Goal: Task Accomplishment & Management: Manage account settings

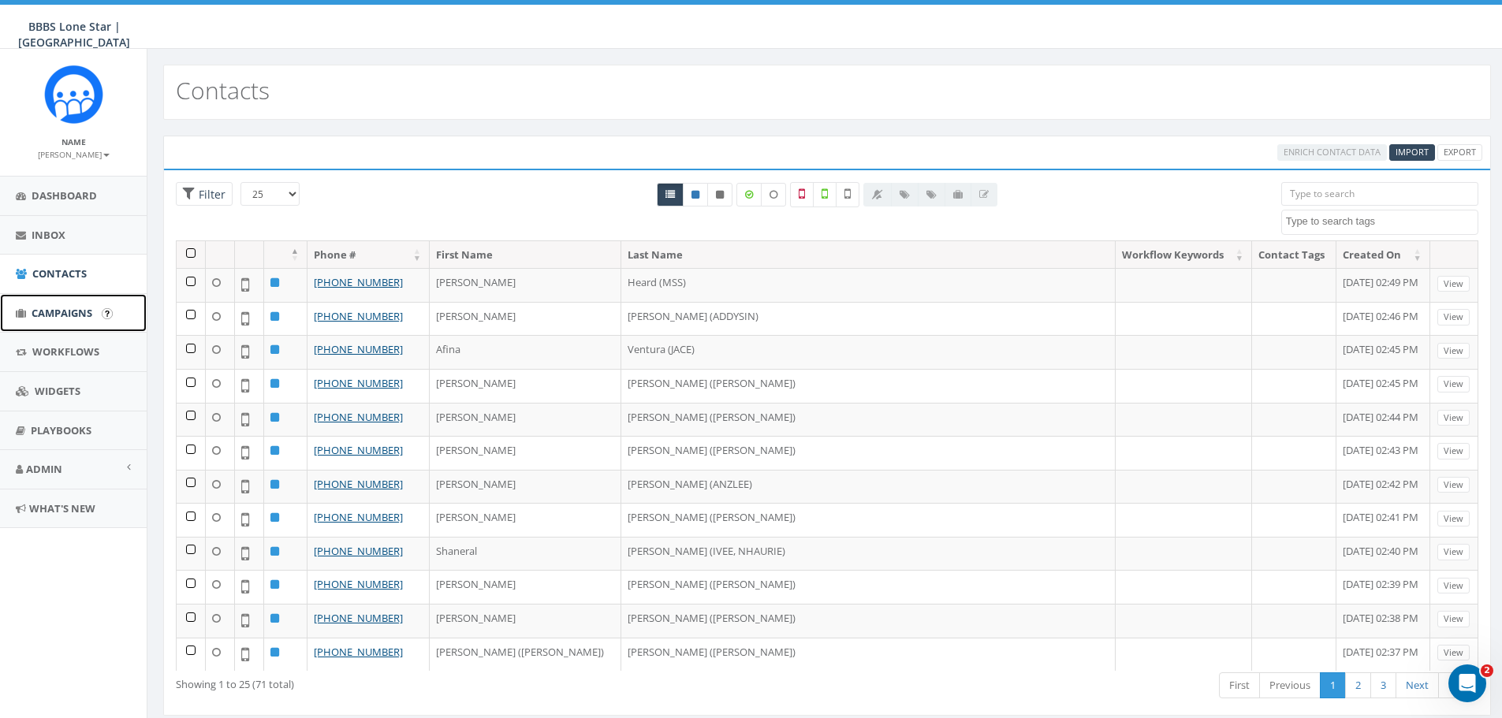
click at [55, 307] on span "Campaigns" at bounding box center [62, 313] width 61 height 14
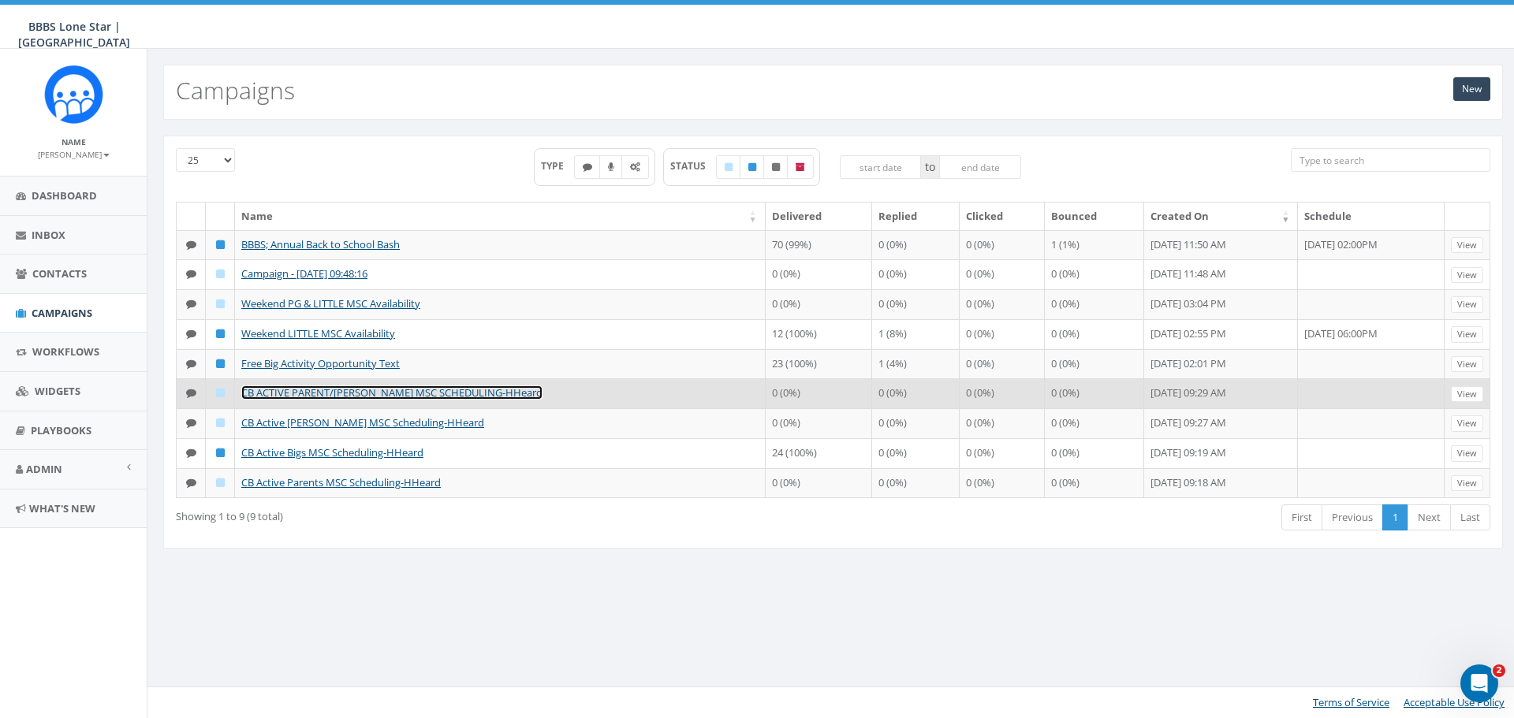
click at [303, 400] on link "CB ACTIVE PARENT/LITTLES MSC SCHEDULING-HHeard" at bounding box center [391, 393] width 301 height 14
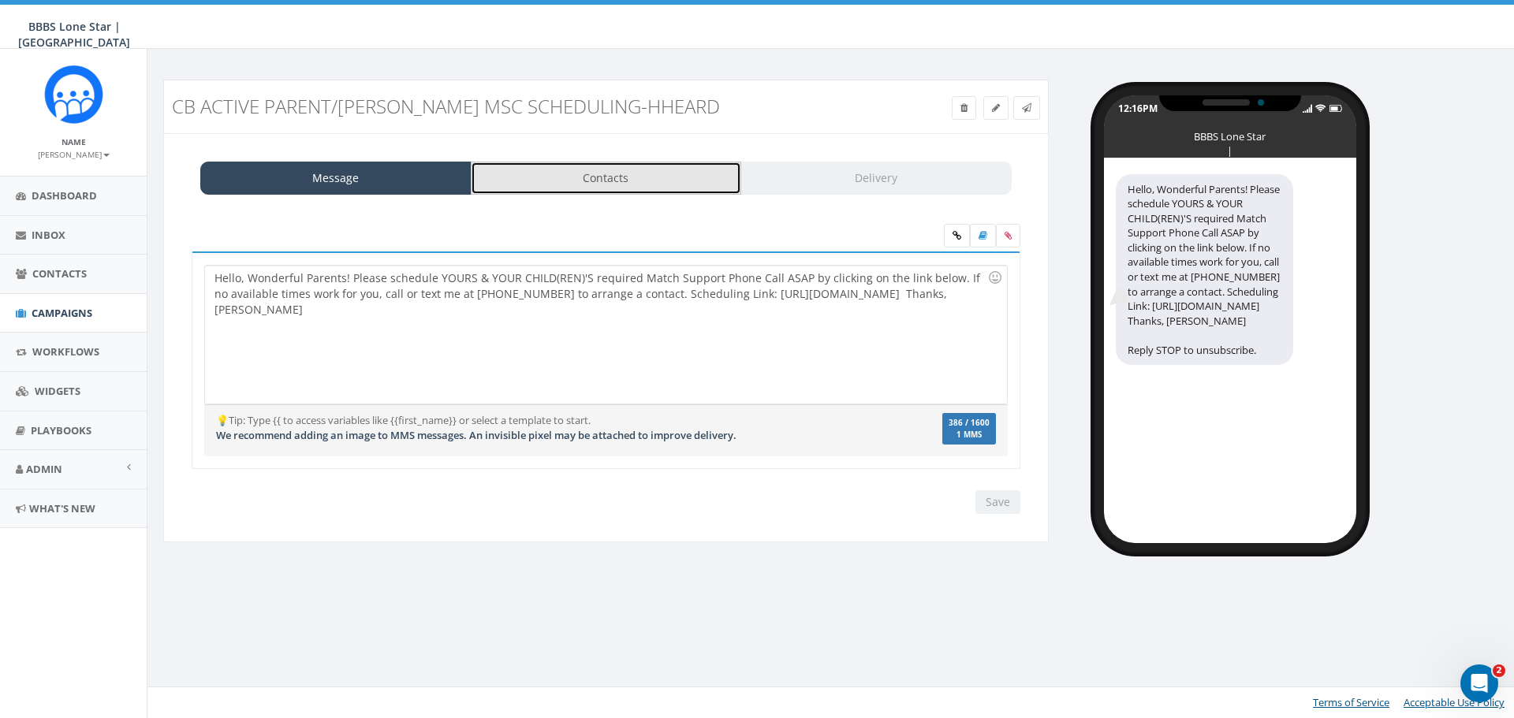
click at [646, 173] on link "Contacts" at bounding box center [606, 178] width 271 height 33
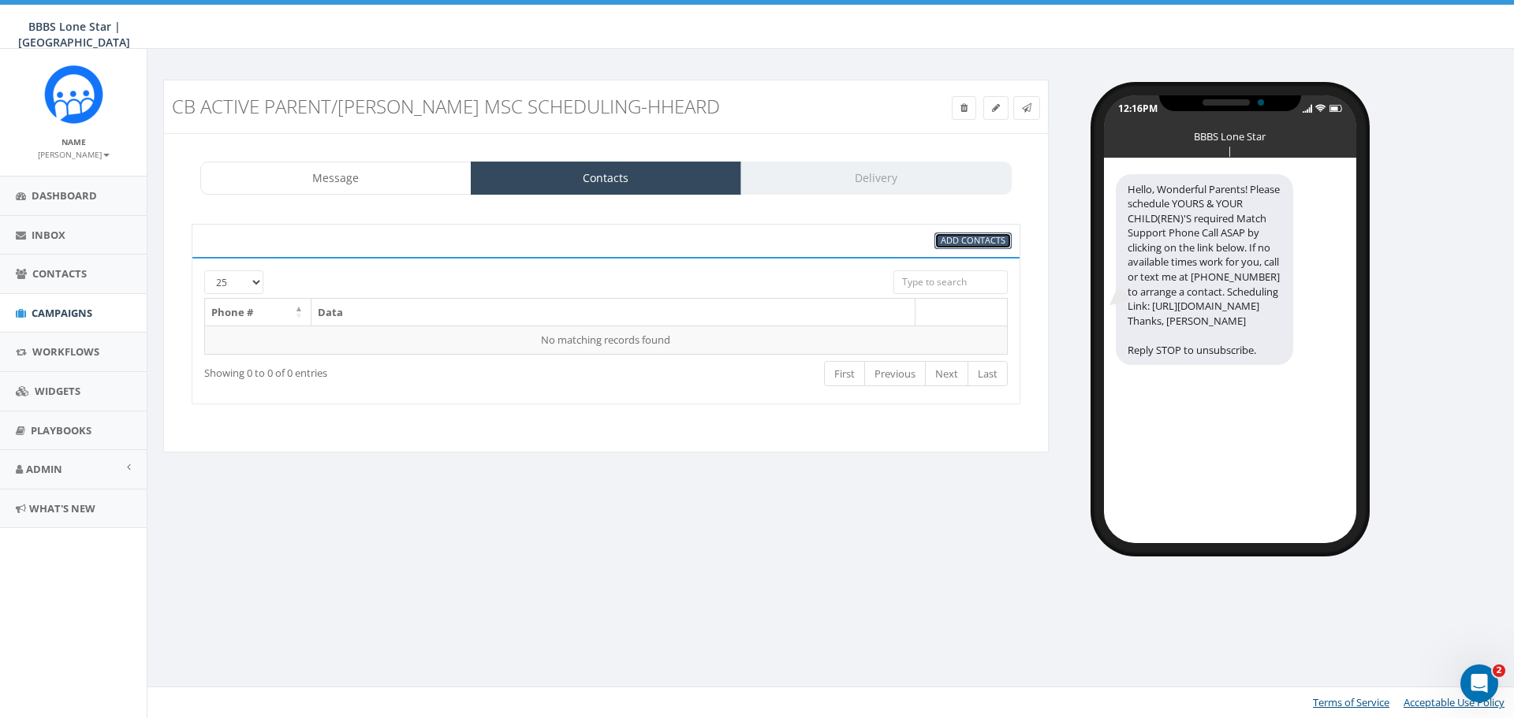
click at [989, 241] on span "Add Contacts" at bounding box center [973, 240] width 65 height 12
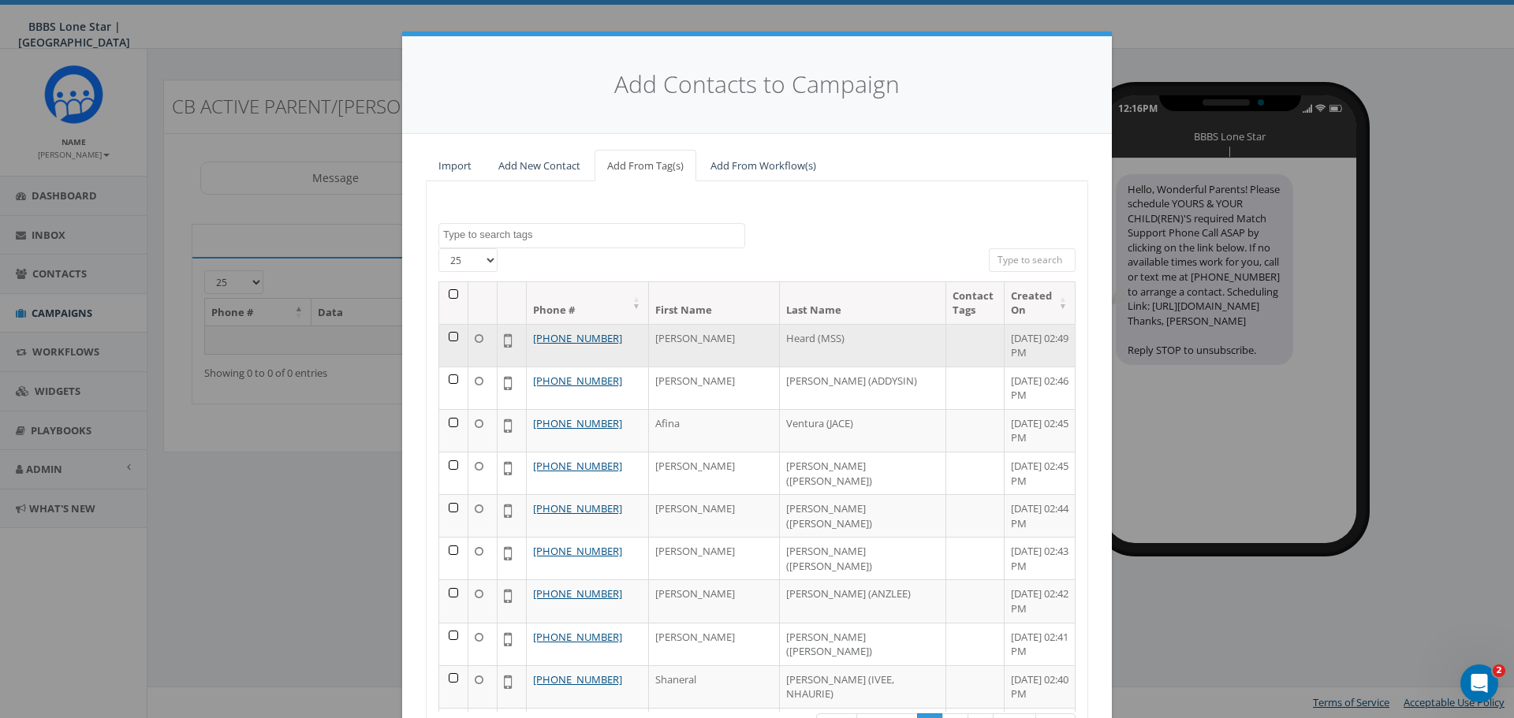
click at [445, 337] on td at bounding box center [453, 345] width 29 height 43
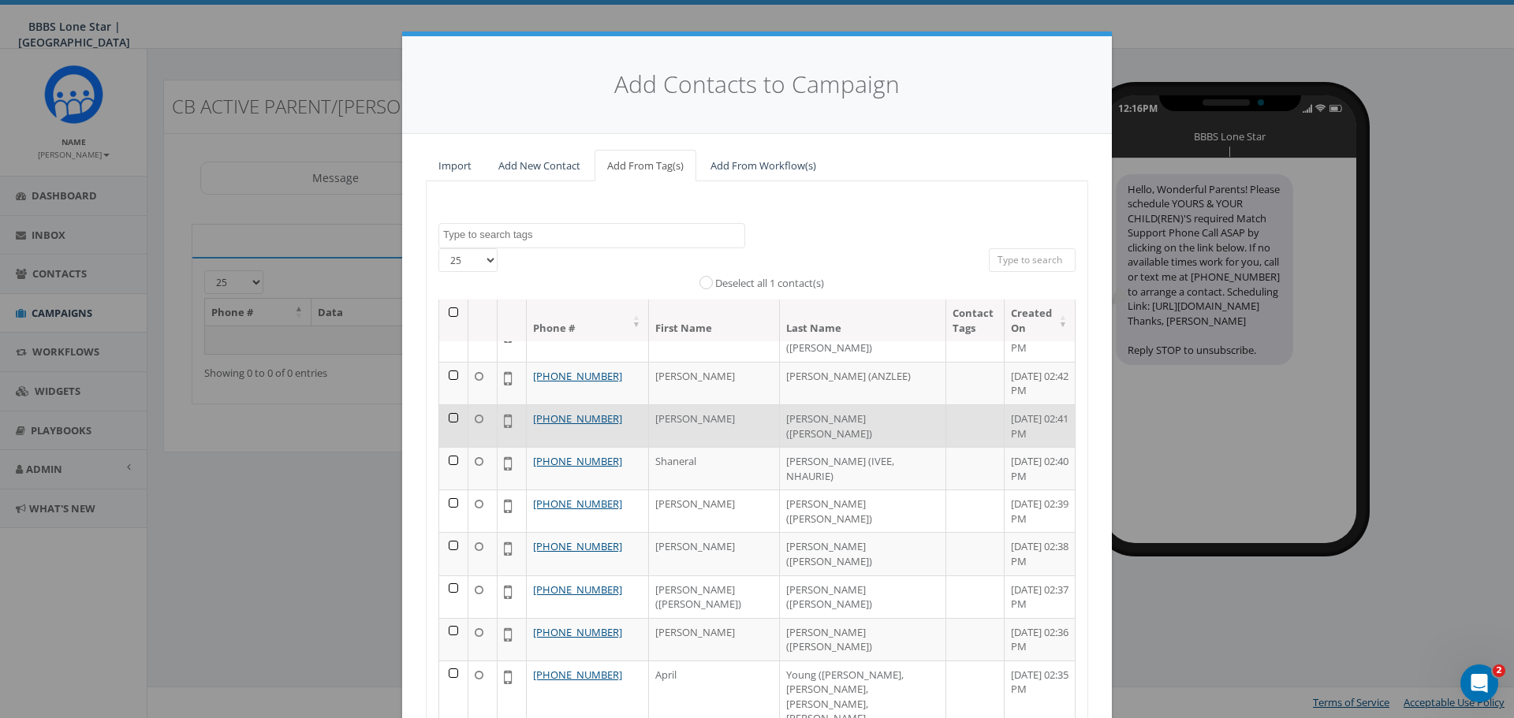
scroll to position [315, 0]
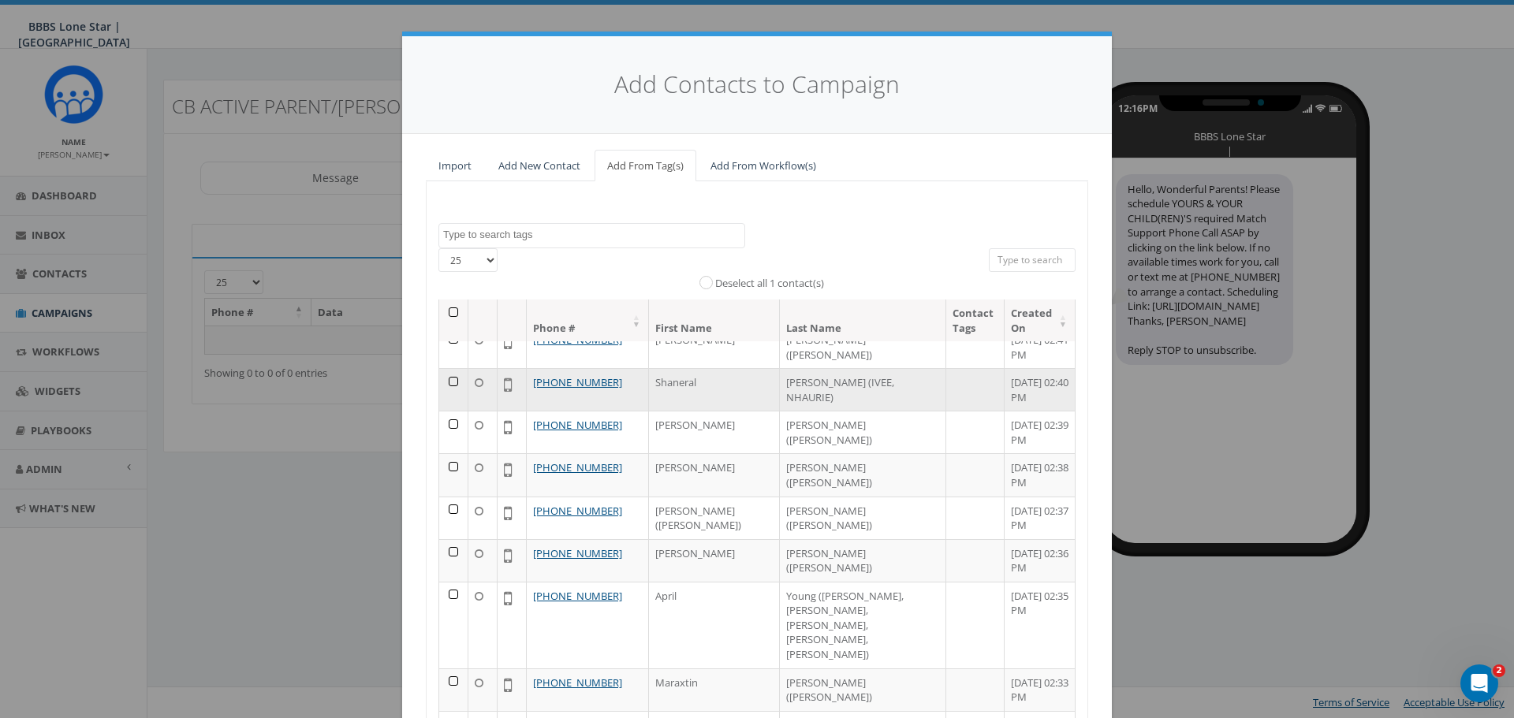
click at [443, 379] on td at bounding box center [453, 389] width 29 height 43
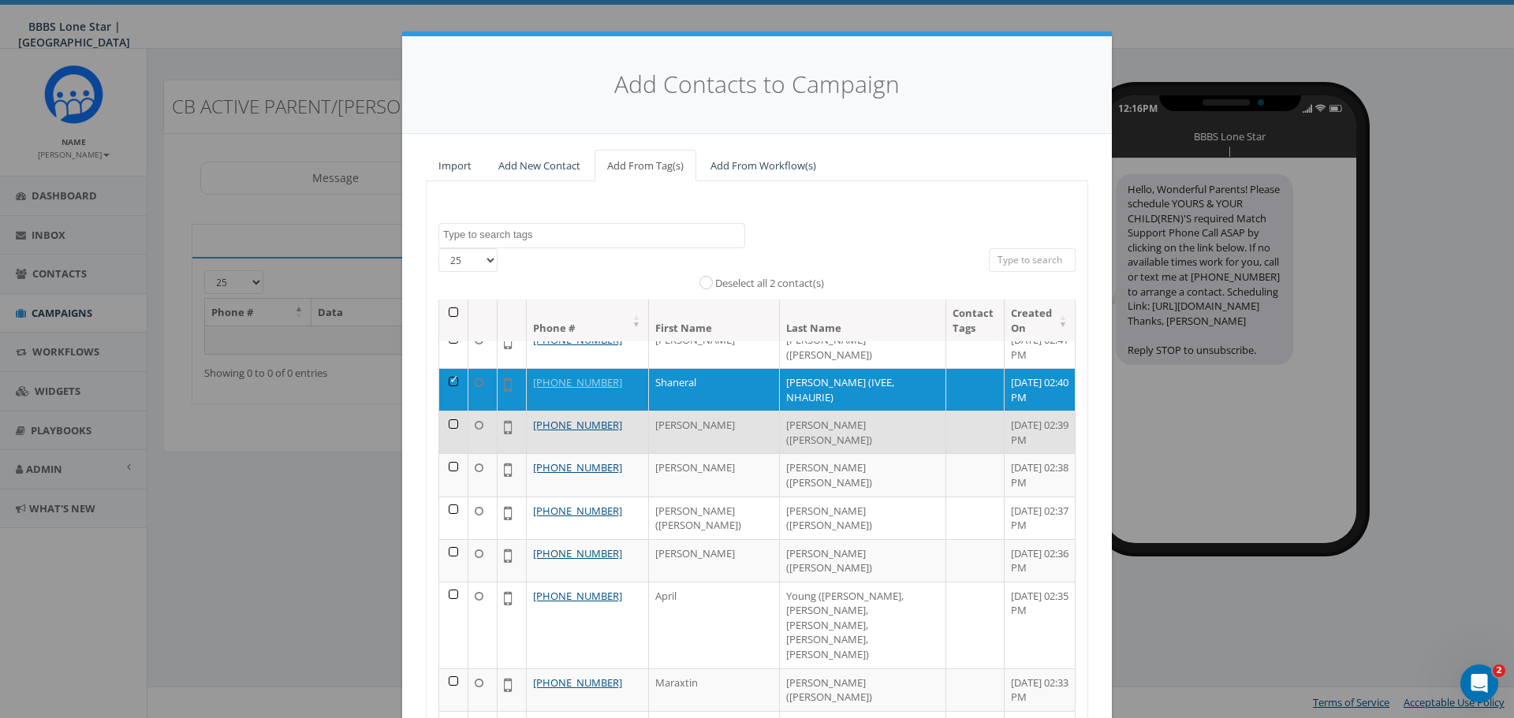
click at [445, 422] on td at bounding box center [453, 432] width 29 height 43
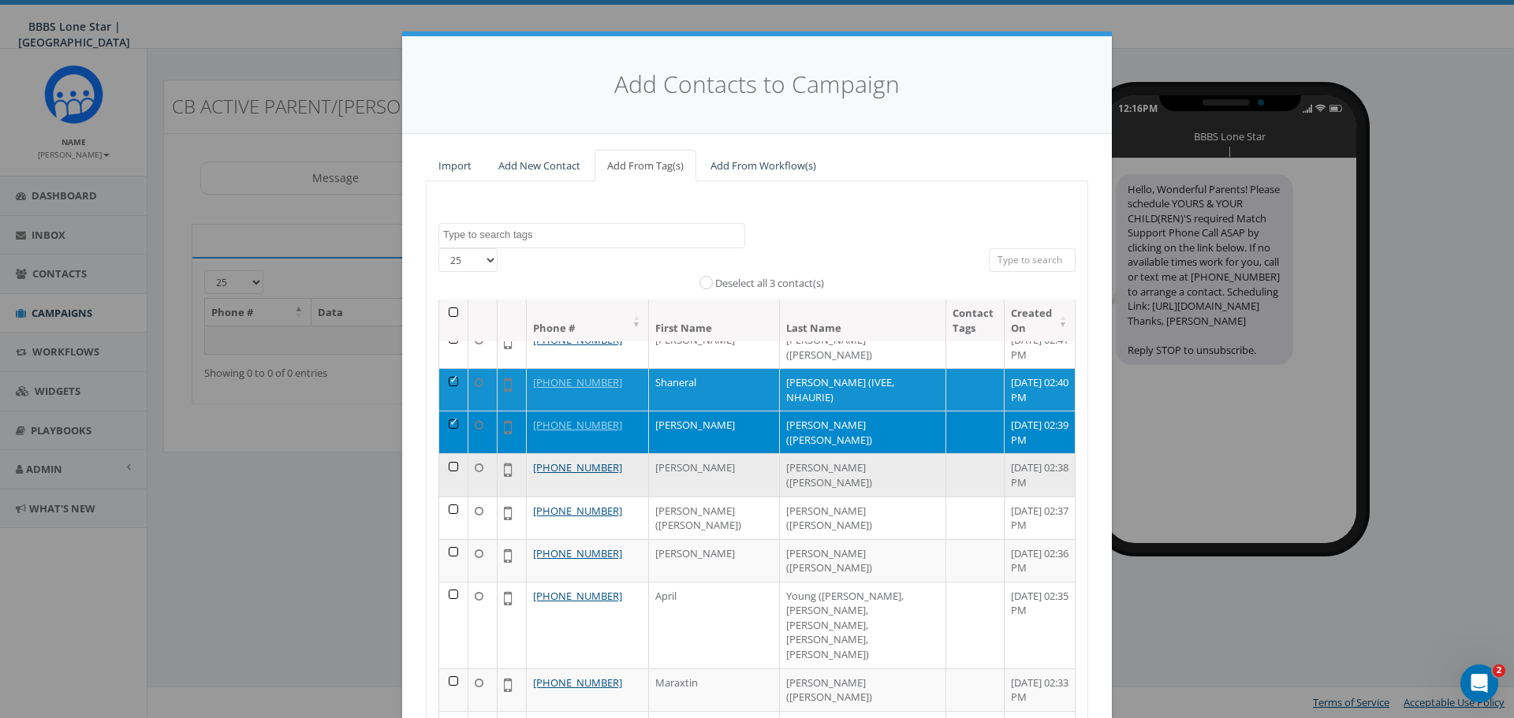
click at [445, 465] on td at bounding box center [453, 474] width 29 height 43
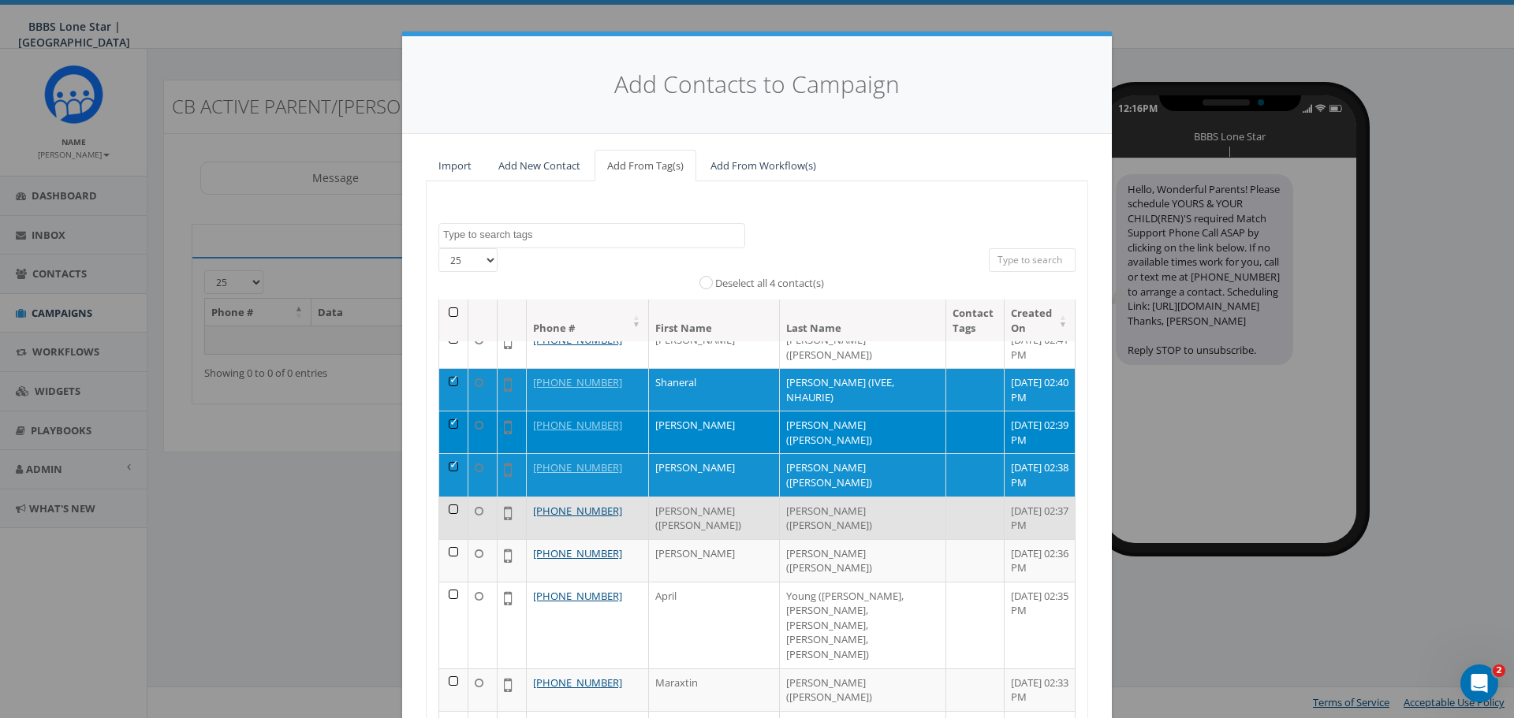
click at [445, 508] on td at bounding box center [453, 518] width 29 height 43
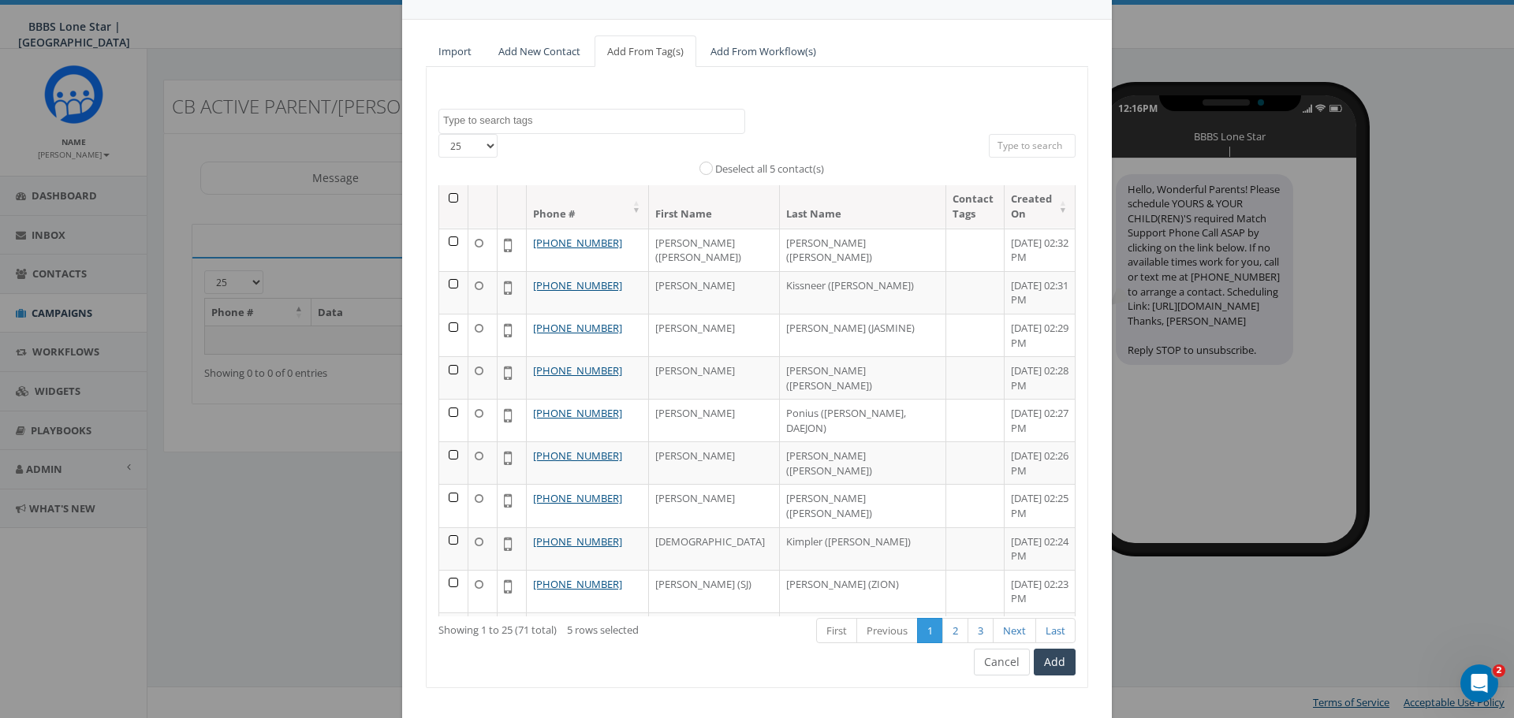
scroll to position [143, 0]
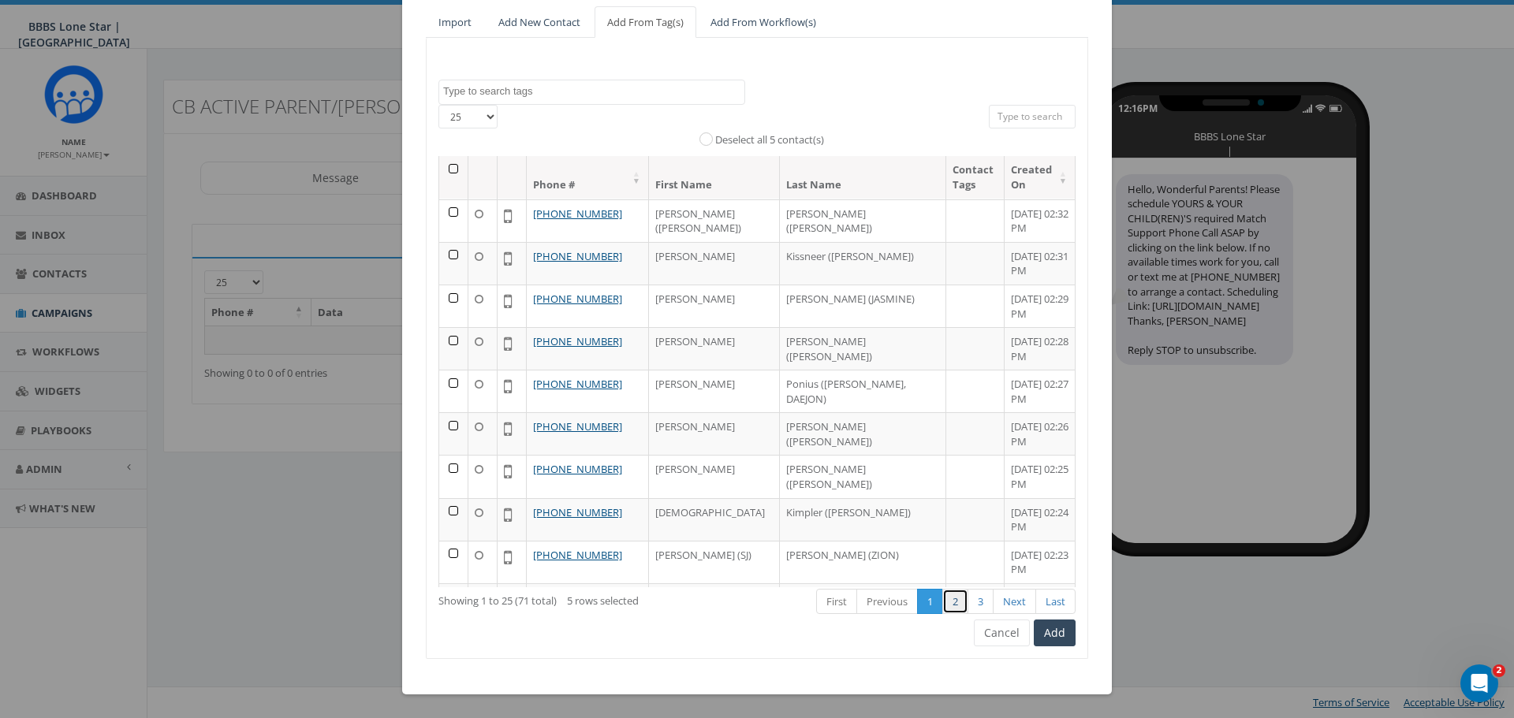
click at [948, 593] on link "2" at bounding box center [955, 602] width 26 height 26
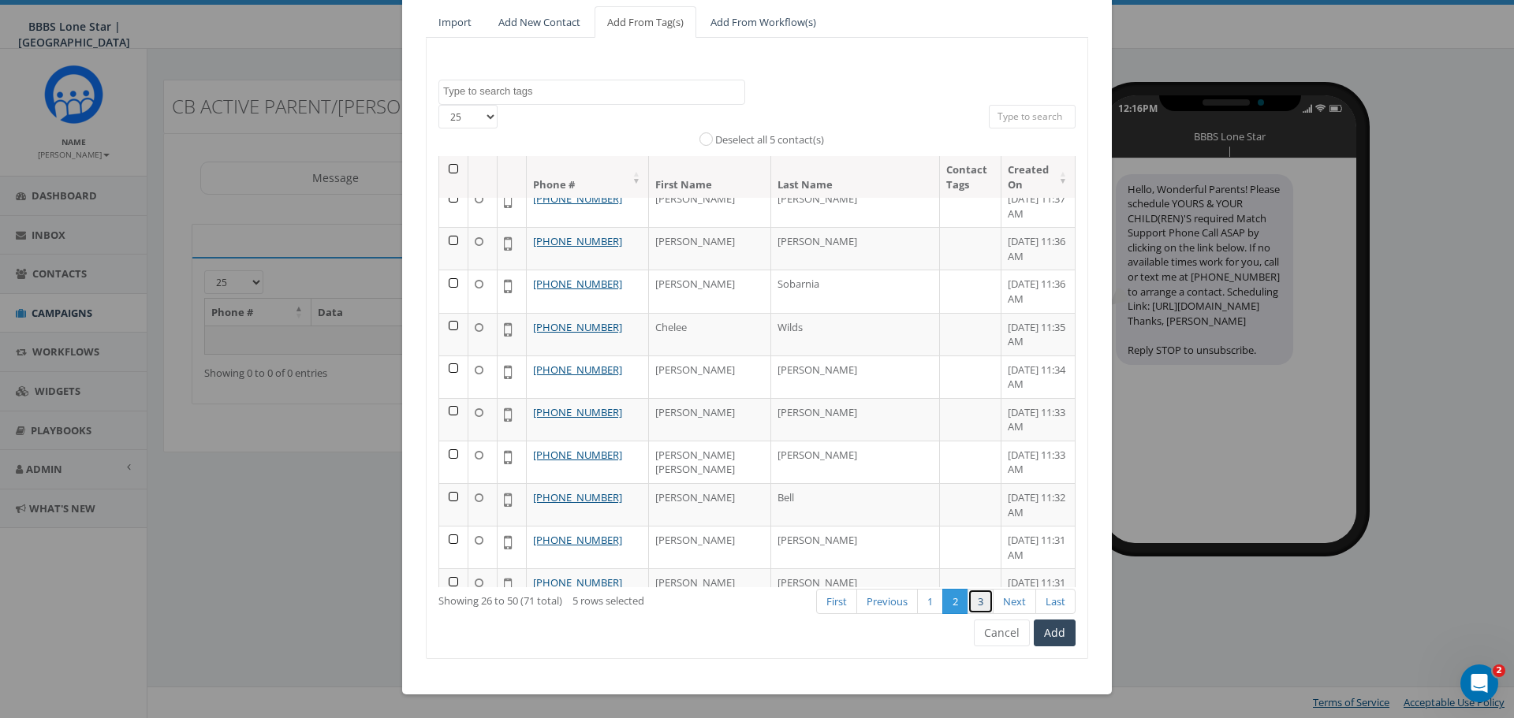
click at [974, 602] on link "3" at bounding box center [980, 602] width 26 height 26
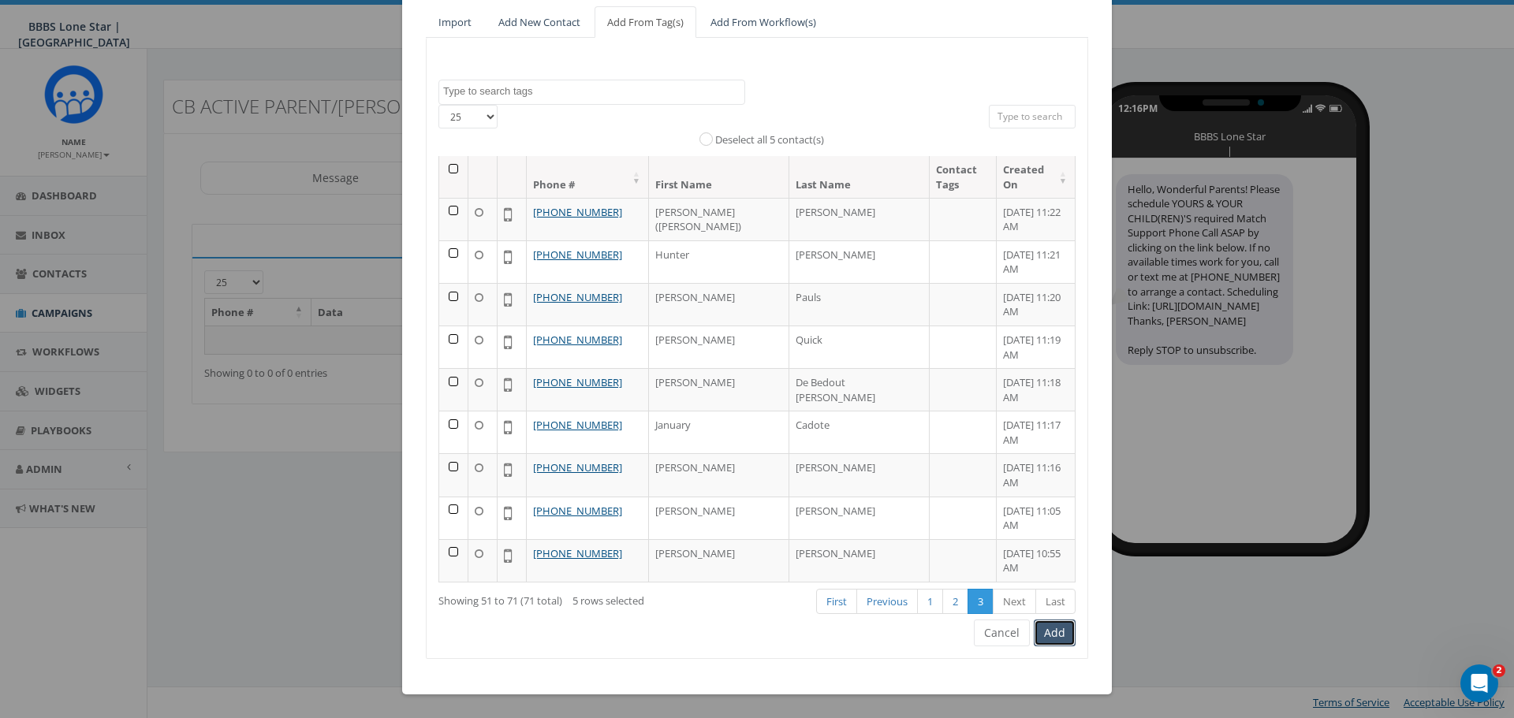
click at [1059, 634] on button "Add" at bounding box center [1055, 633] width 42 height 27
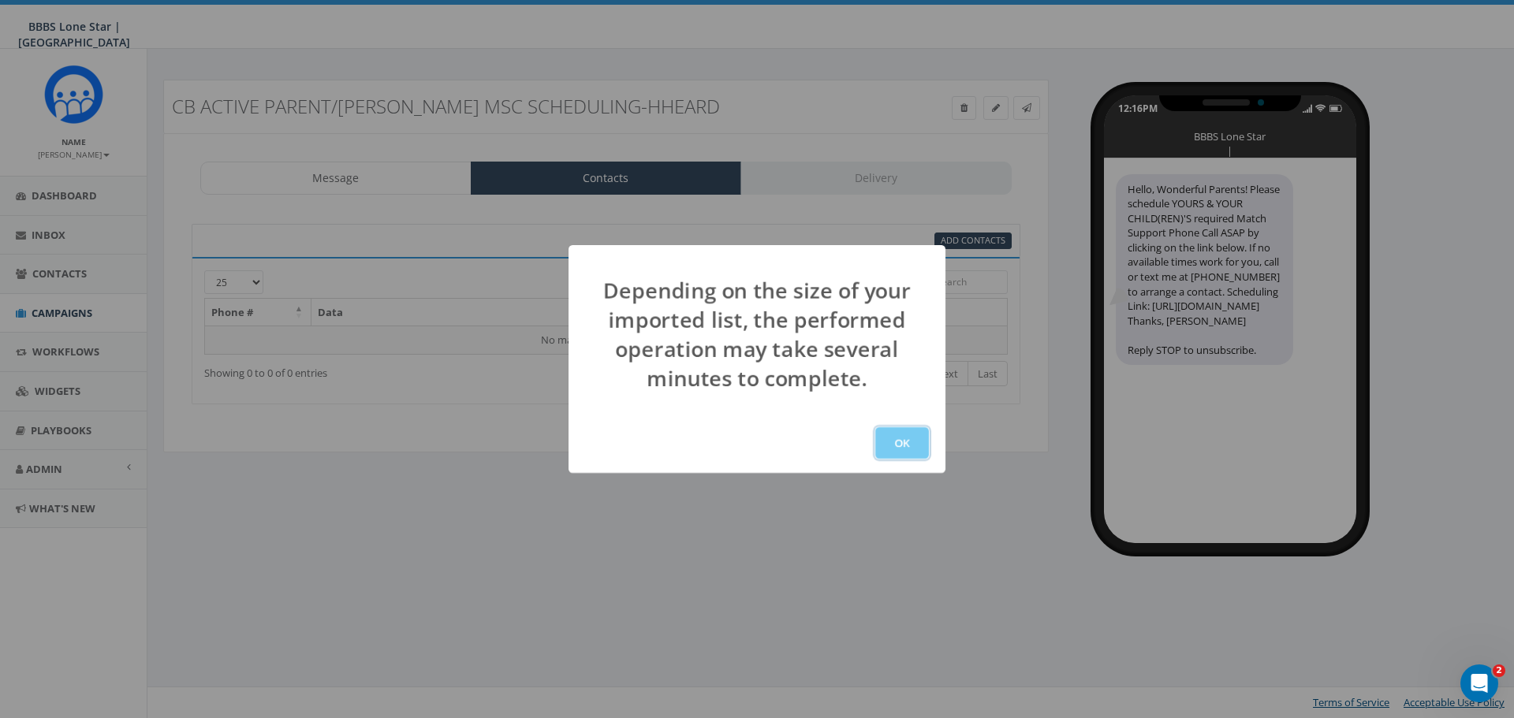
click at [904, 453] on button "OK" at bounding box center [902, 443] width 54 height 32
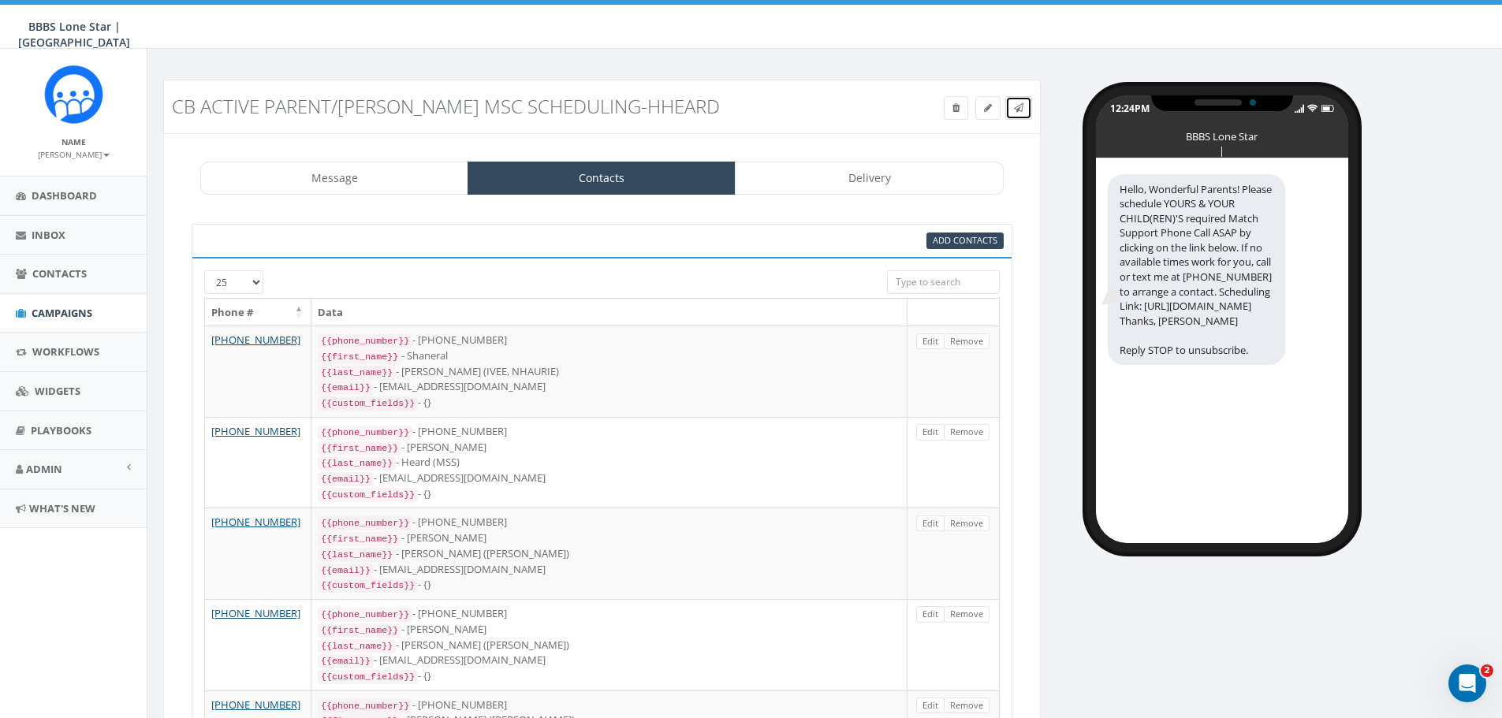
click at [1027, 104] on link at bounding box center [1018, 108] width 27 height 24
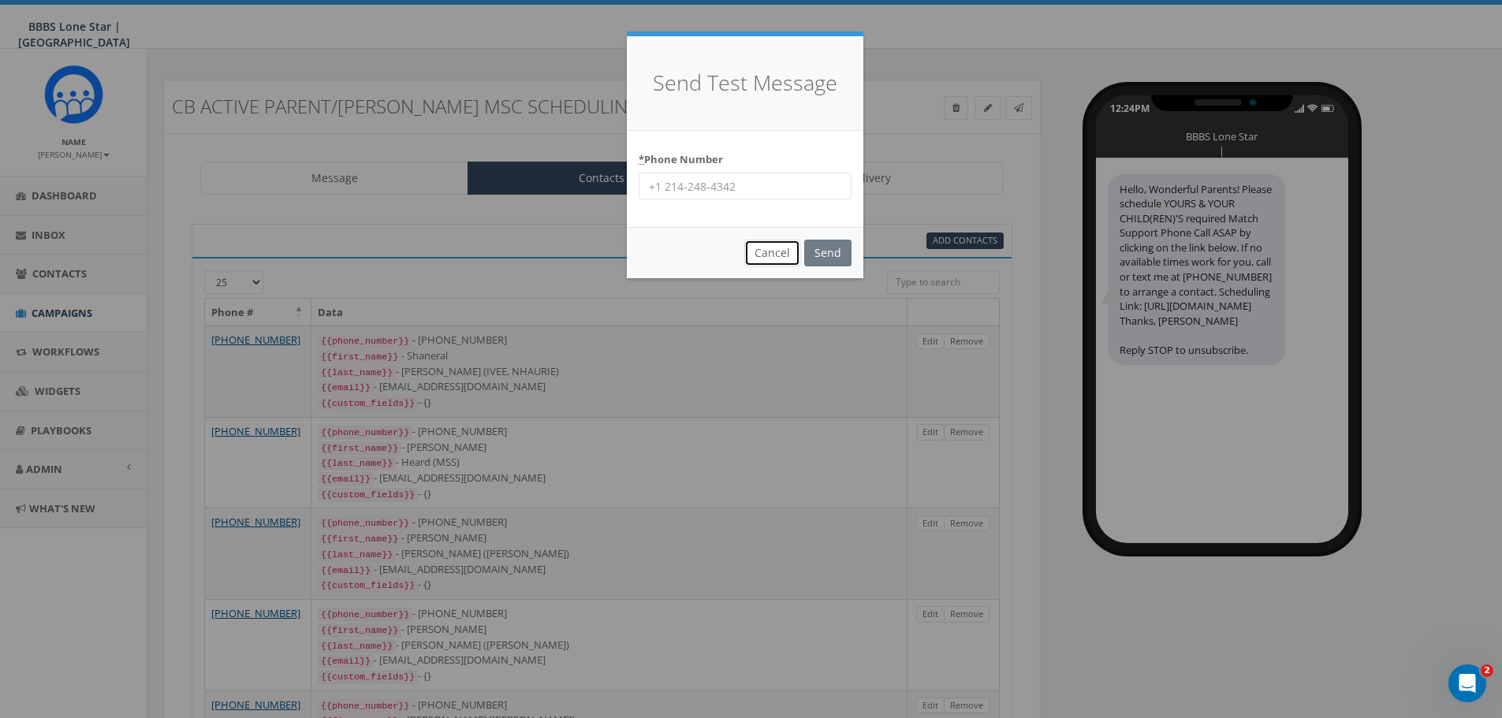
click at [769, 258] on button "Cancel" at bounding box center [772, 253] width 56 height 27
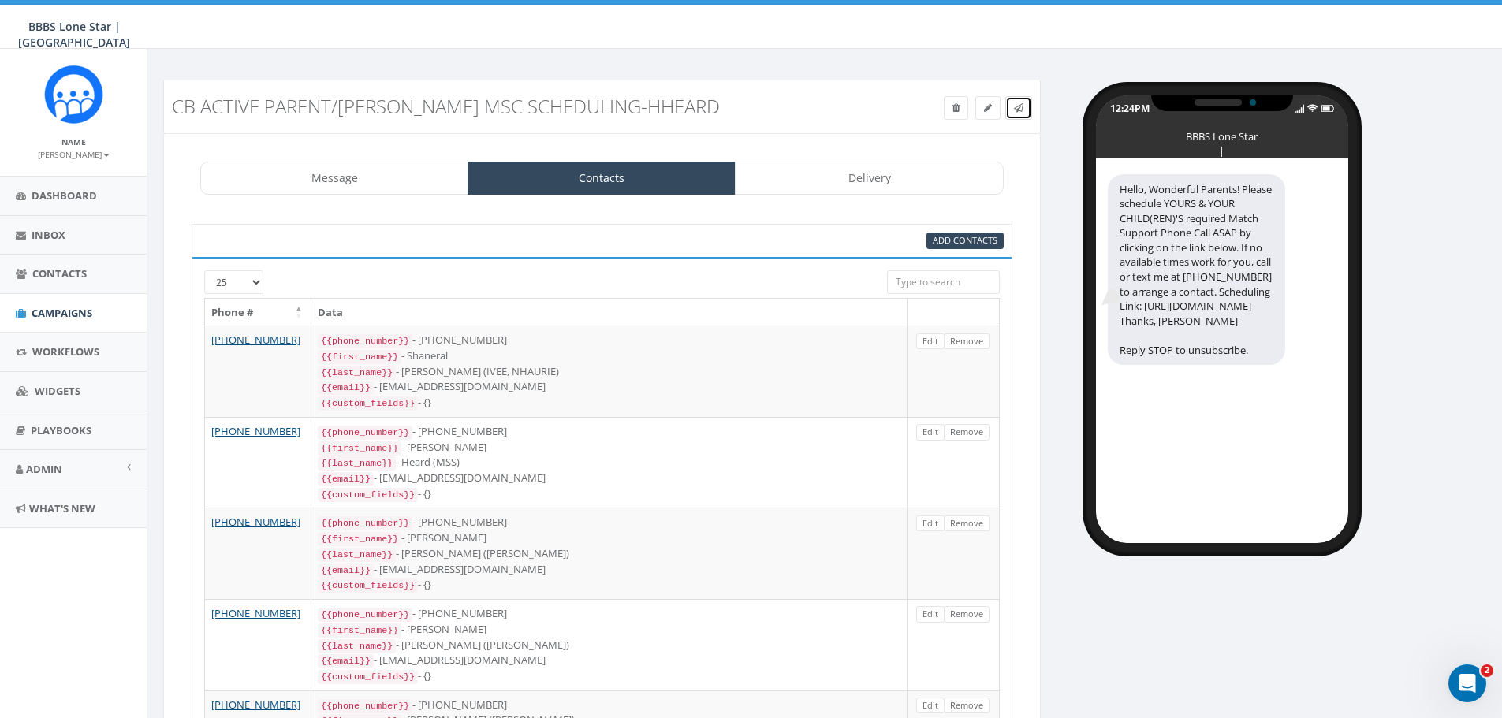
click at [1019, 109] on icon at bounding box center [1018, 107] width 9 height 9
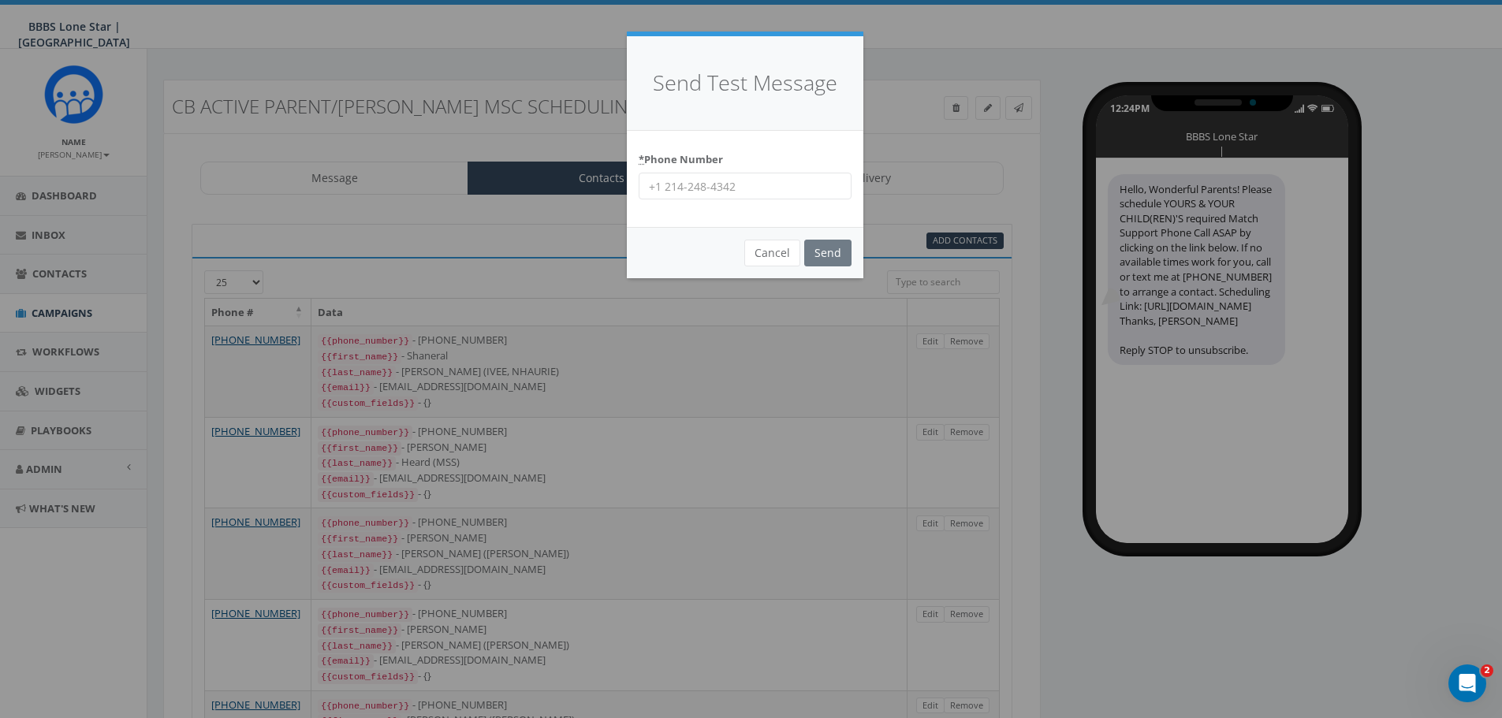
click at [752, 183] on input "* Phone Number" at bounding box center [745, 186] width 213 height 27
type input "9404325803"
click at [834, 252] on input "Send" at bounding box center [827, 253] width 47 height 27
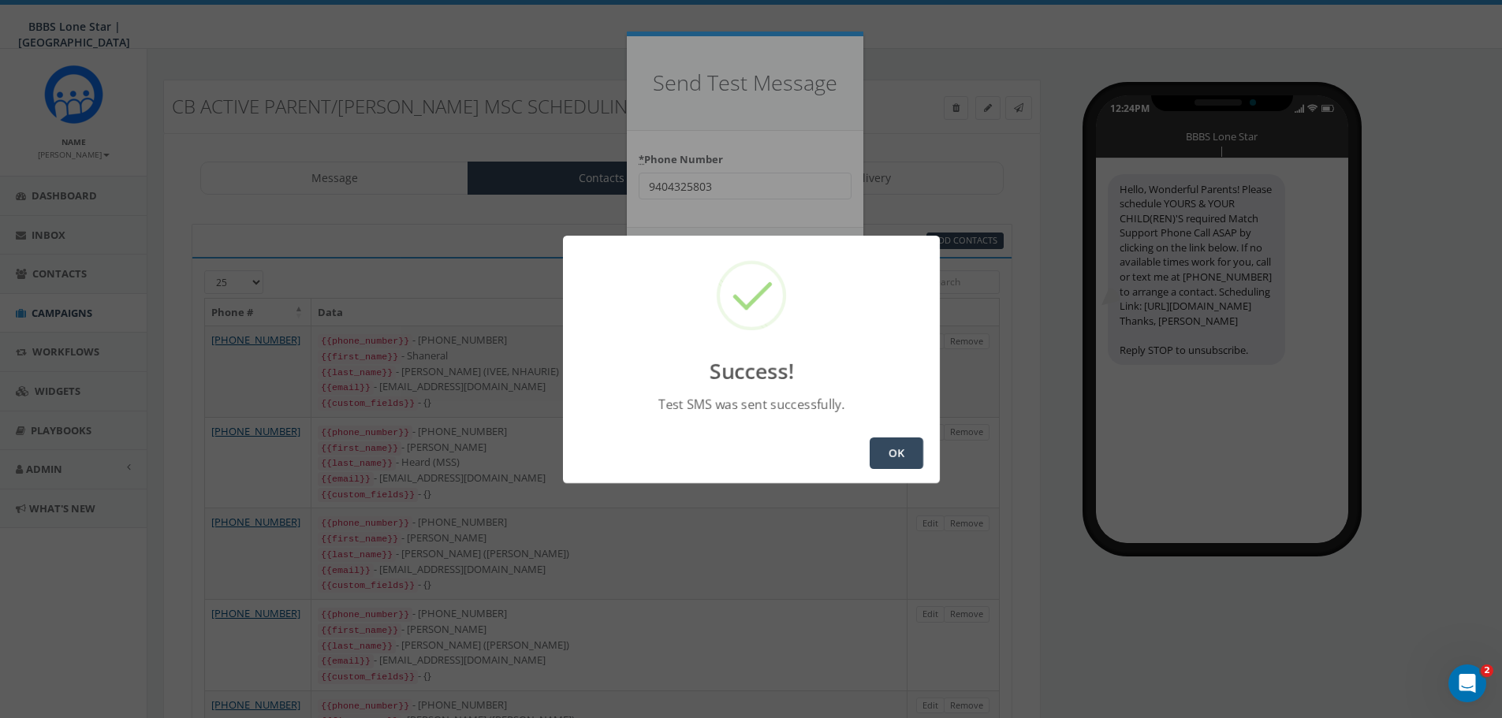
click at [898, 441] on button "OK" at bounding box center [897, 454] width 54 height 32
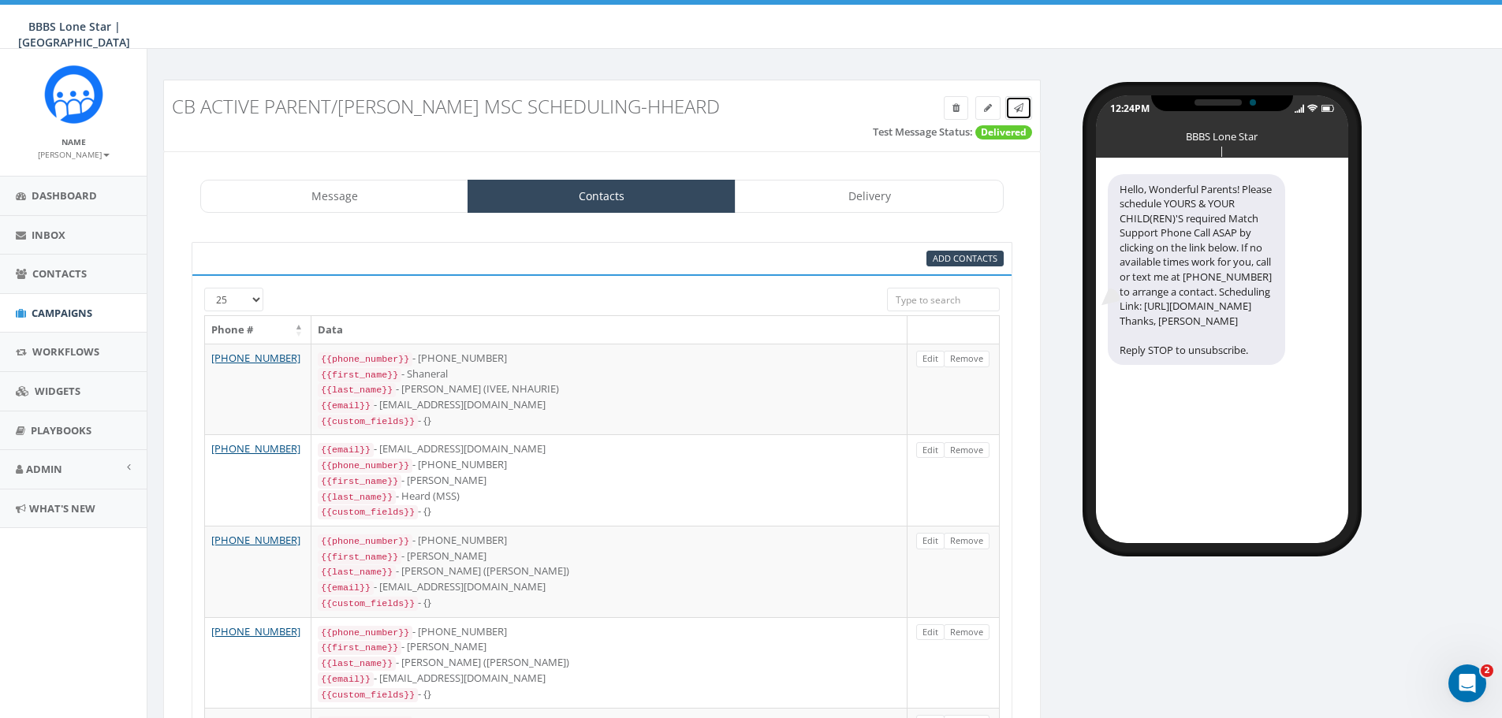
click at [1023, 108] on icon at bounding box center [1018, 107] width 9 height 9
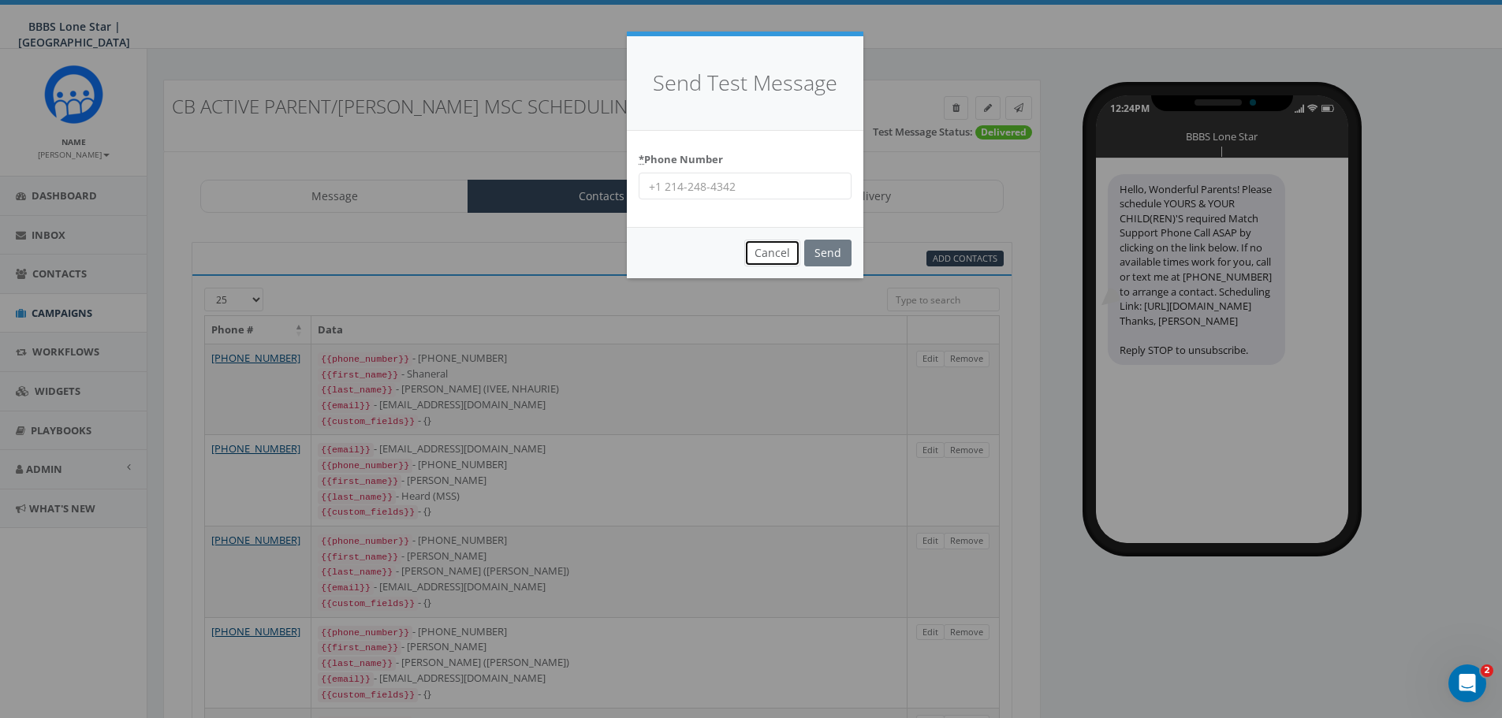
click at [781, 249] on button "Cancel" at bounding box center [772, 253] width 56 height 27
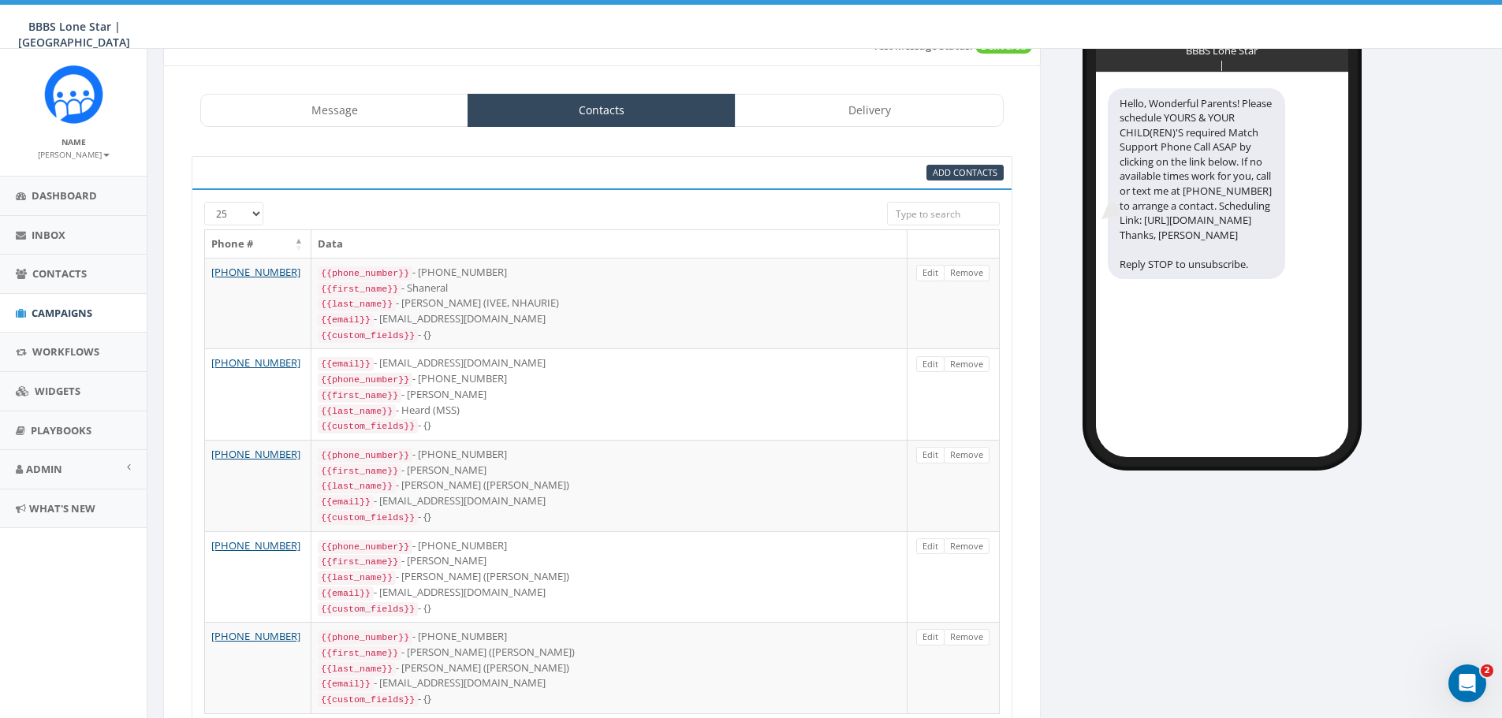
scroll to position [193, 0]
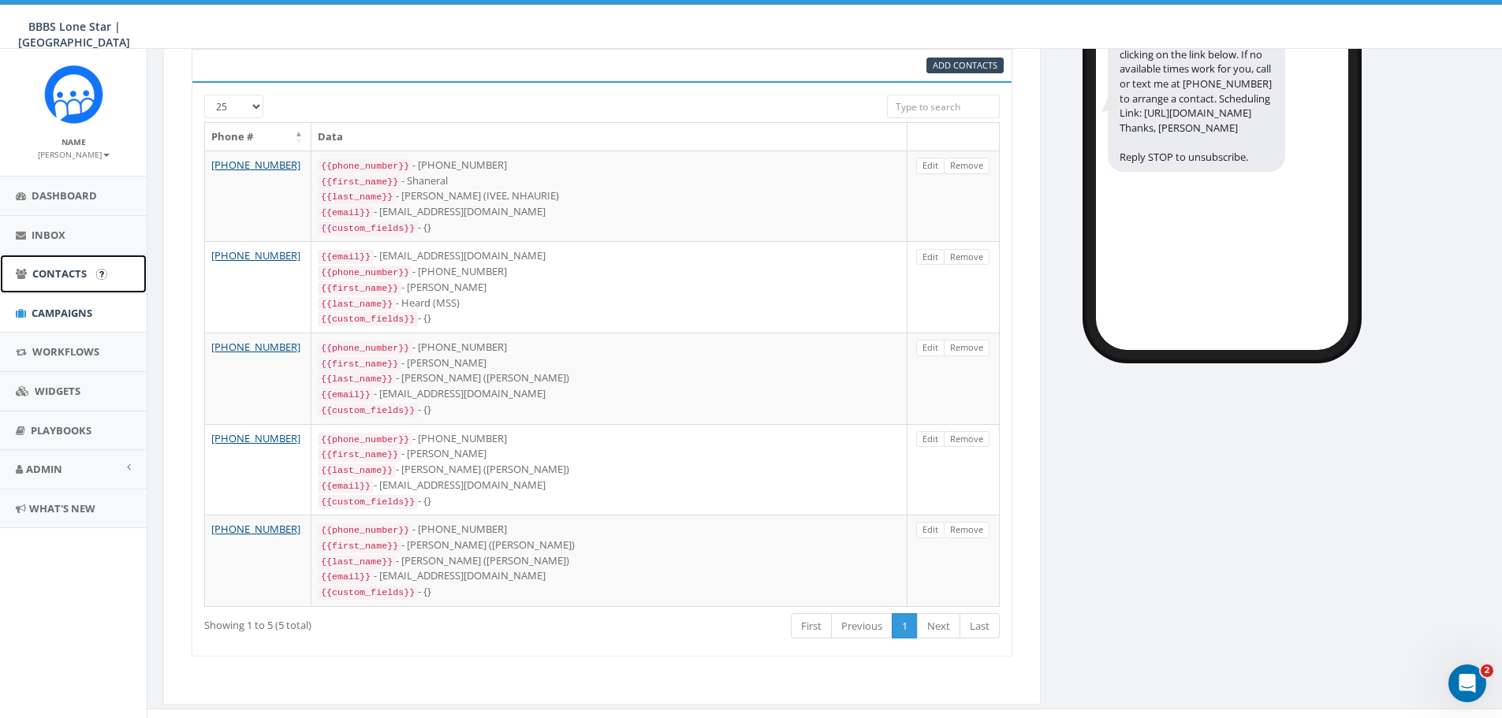
click at [48, 263] on link "Contacts" at bounding box center [73, 274] width 147 height 39
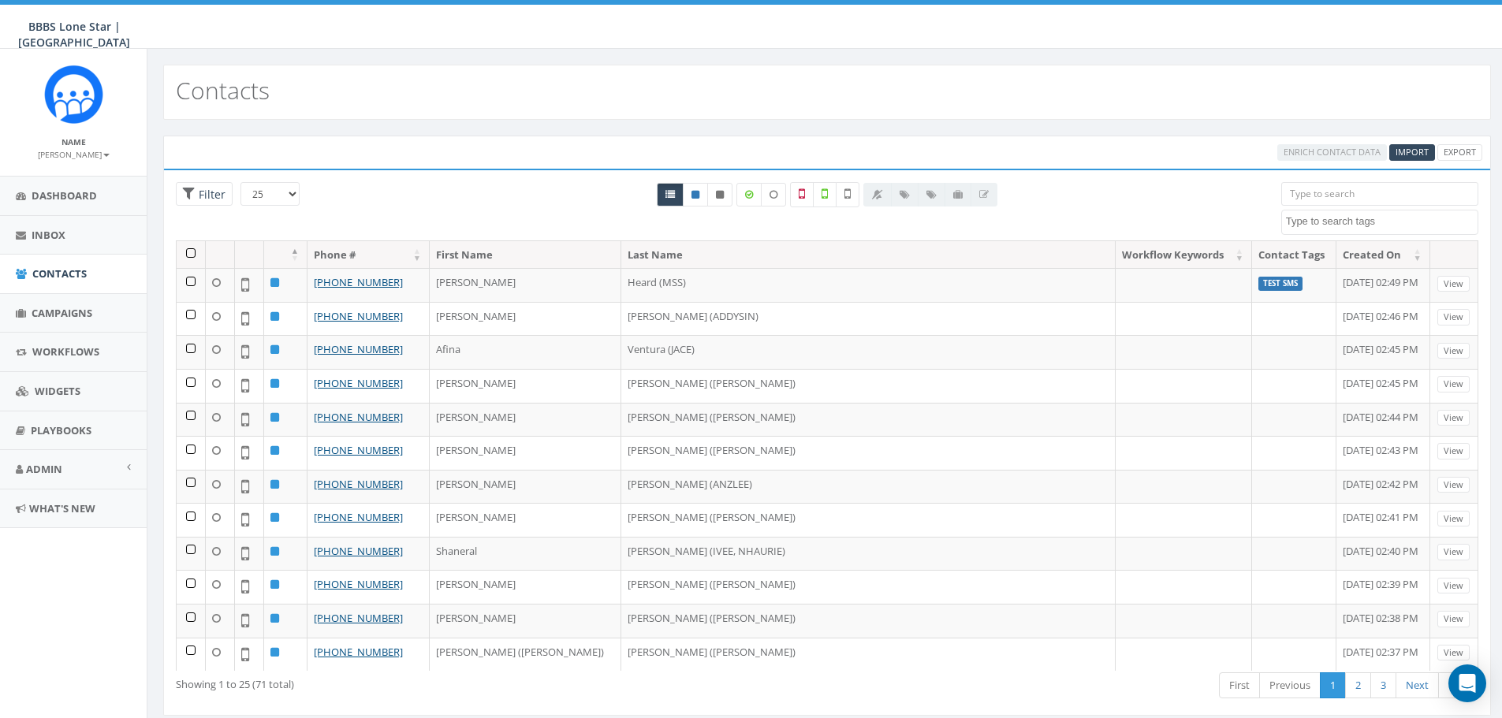
select select
click at [63, 194] on span "Dashboard" at bounding box center [64, 195] width 65 height 14
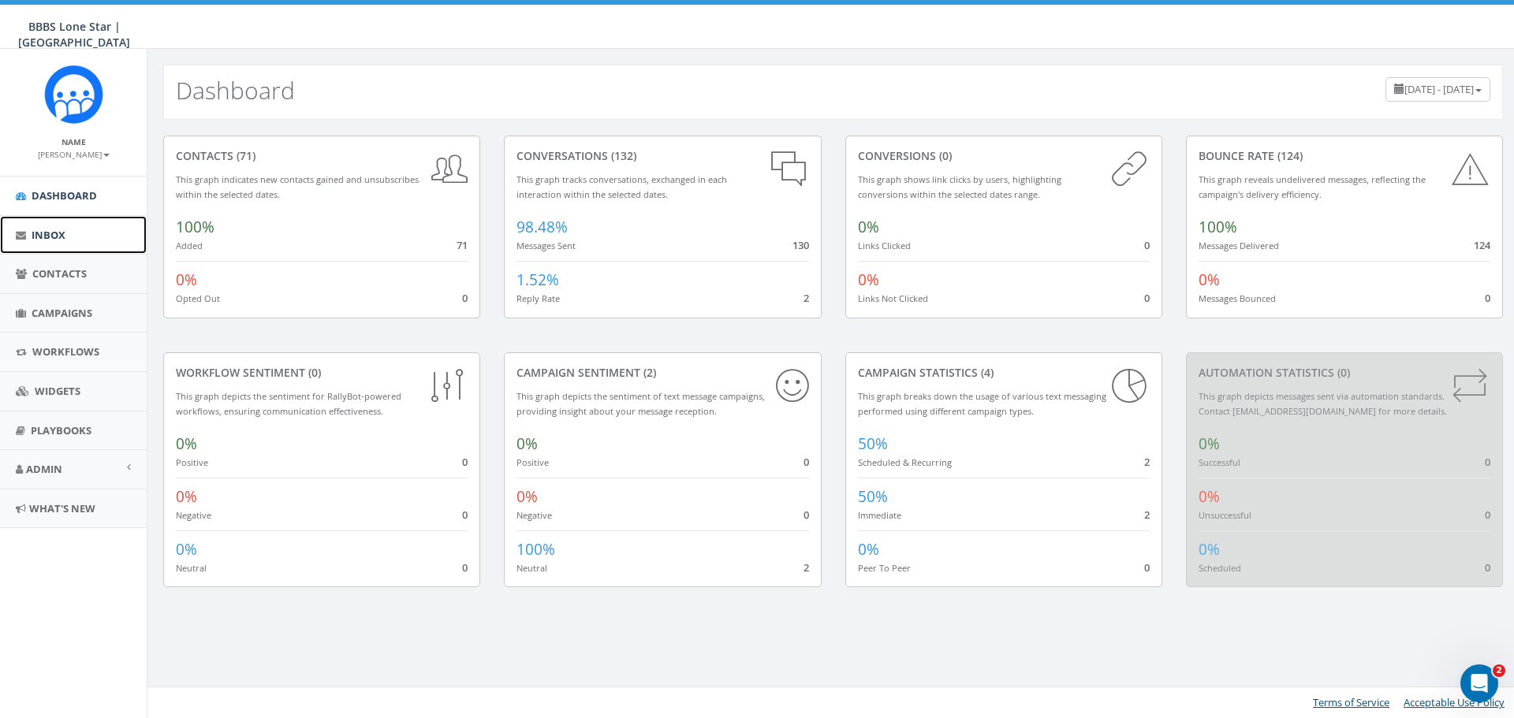
click at [52, 231] on span "Inbox" at bounding box center [49, 235] width 34 height 14
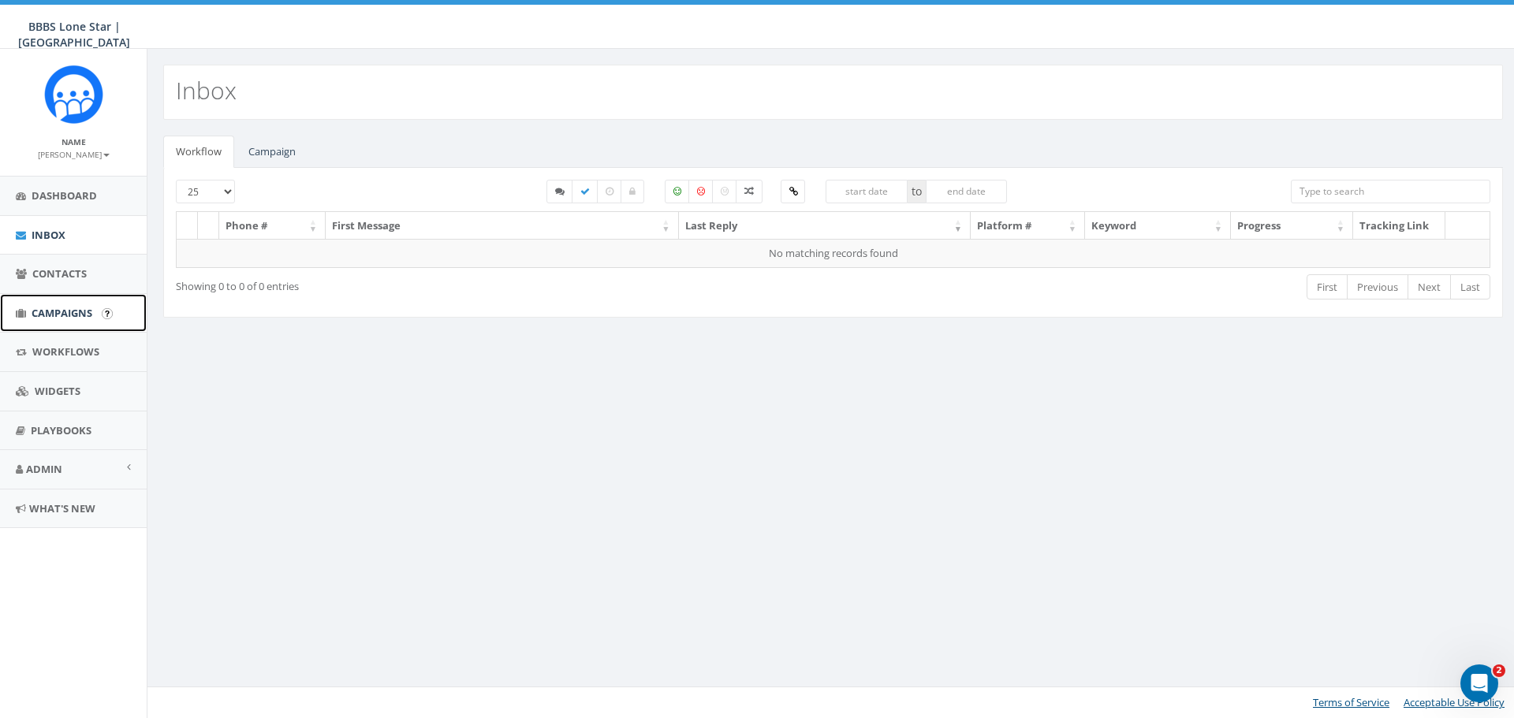
click at [51, 310] on span "Campaigns" at bounding box center [62, 313] width 61 height 14
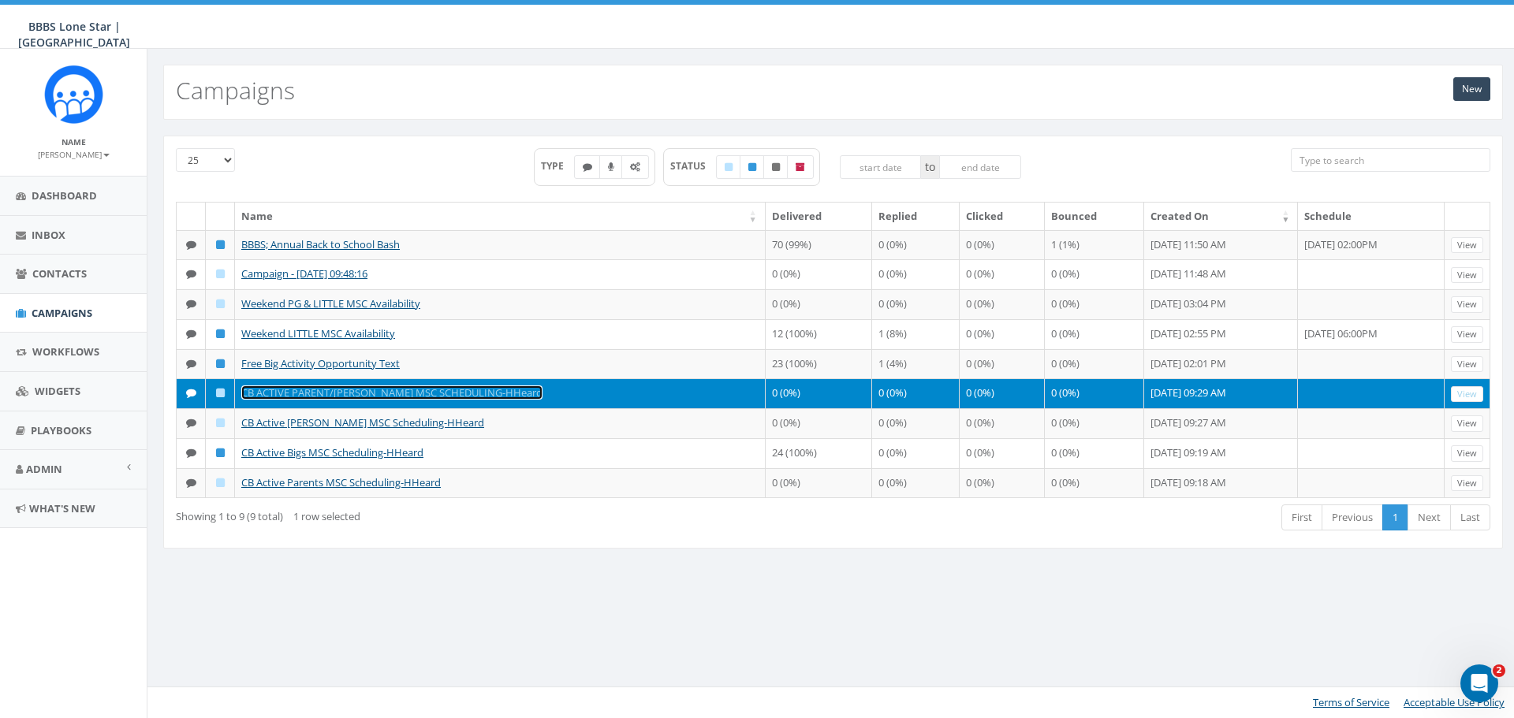
click at [300, 400] on link "CB ACTIVE PARENT/[PERSON_NAME] MSC SCHEDULING-HHeard" at bounding box center [391, 393] width 301 height 14
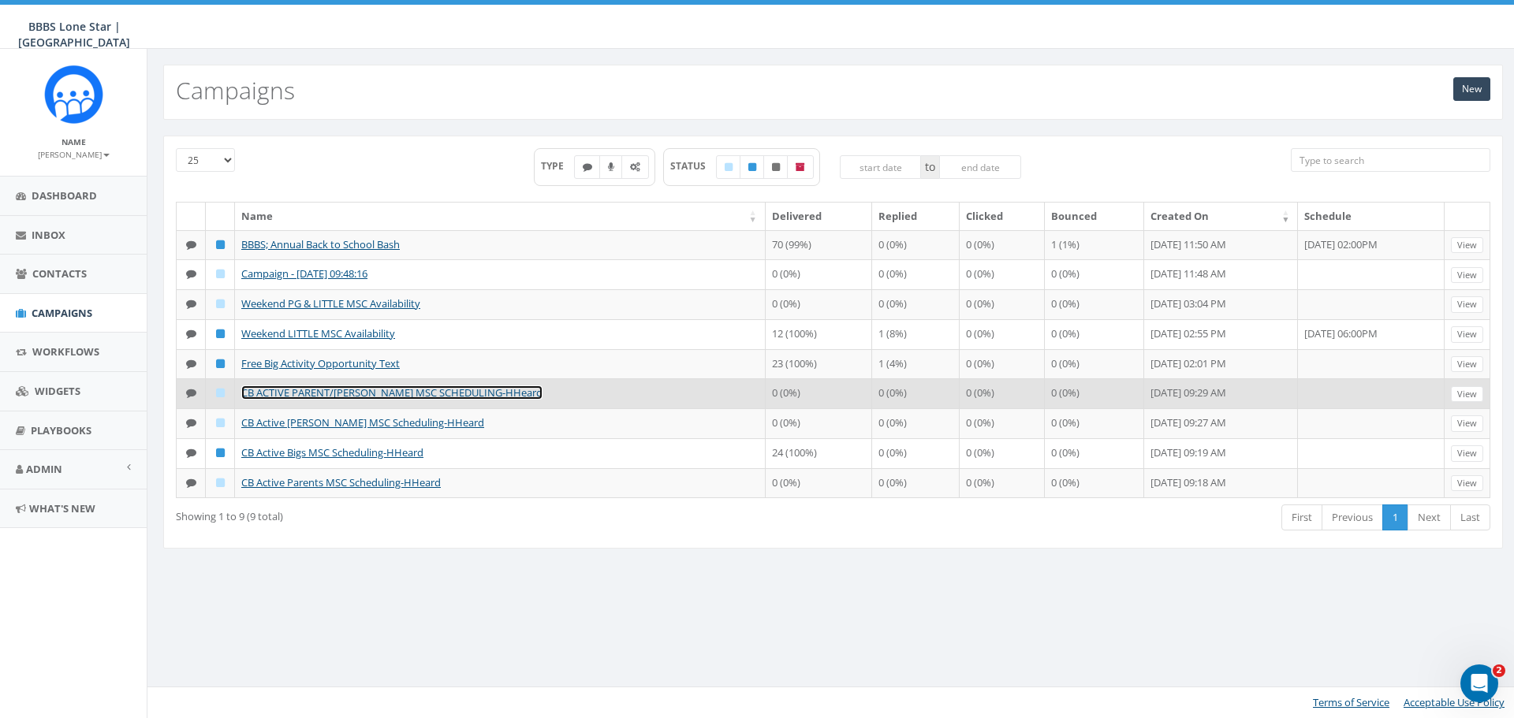
click at [300, 400] on link "CB ACTIVE PARENT/[PERSON_NAME] MSC SCHEDULING-HHeard" at bounding box center [391, 393] width 301 height 14
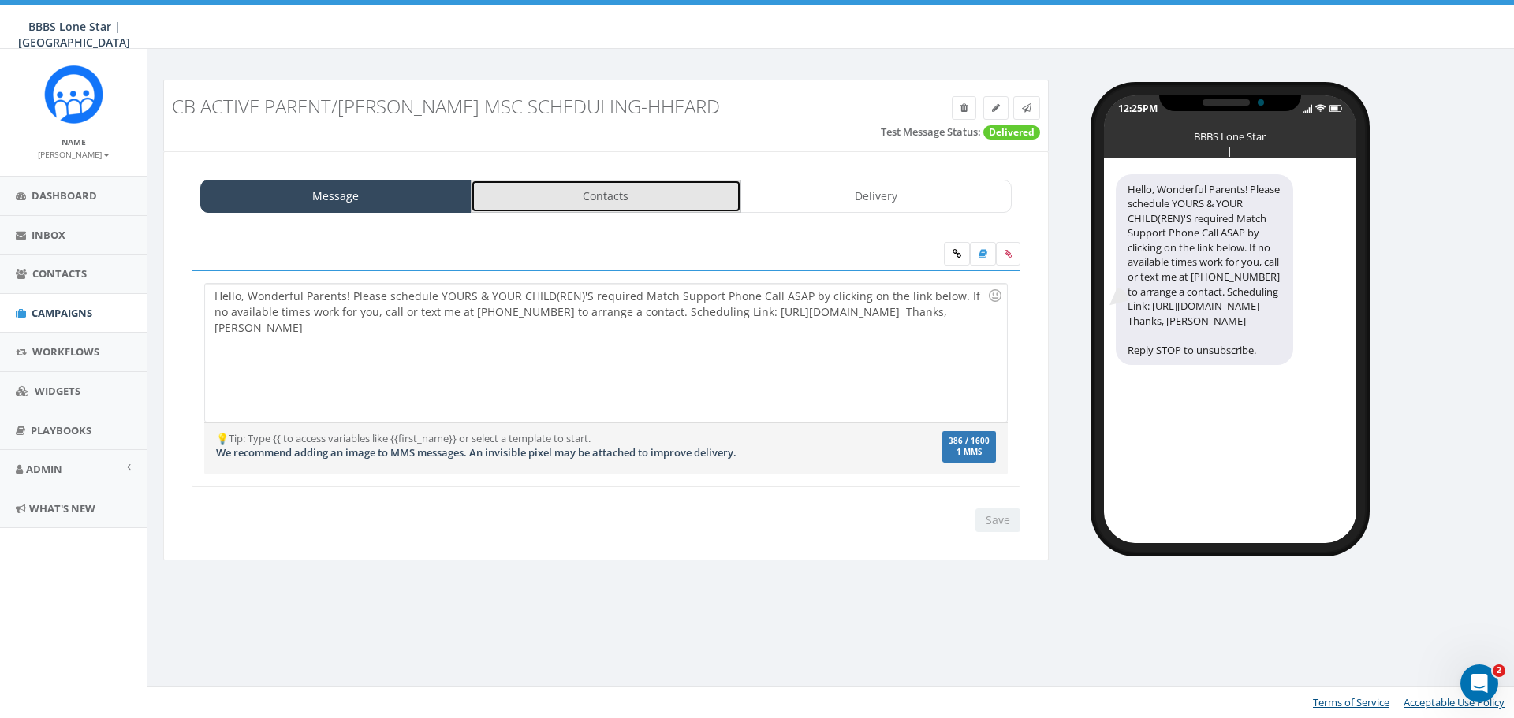
click at [648, 199] on link "Contacts" at bounding box center [606, 196] width 271 height 33
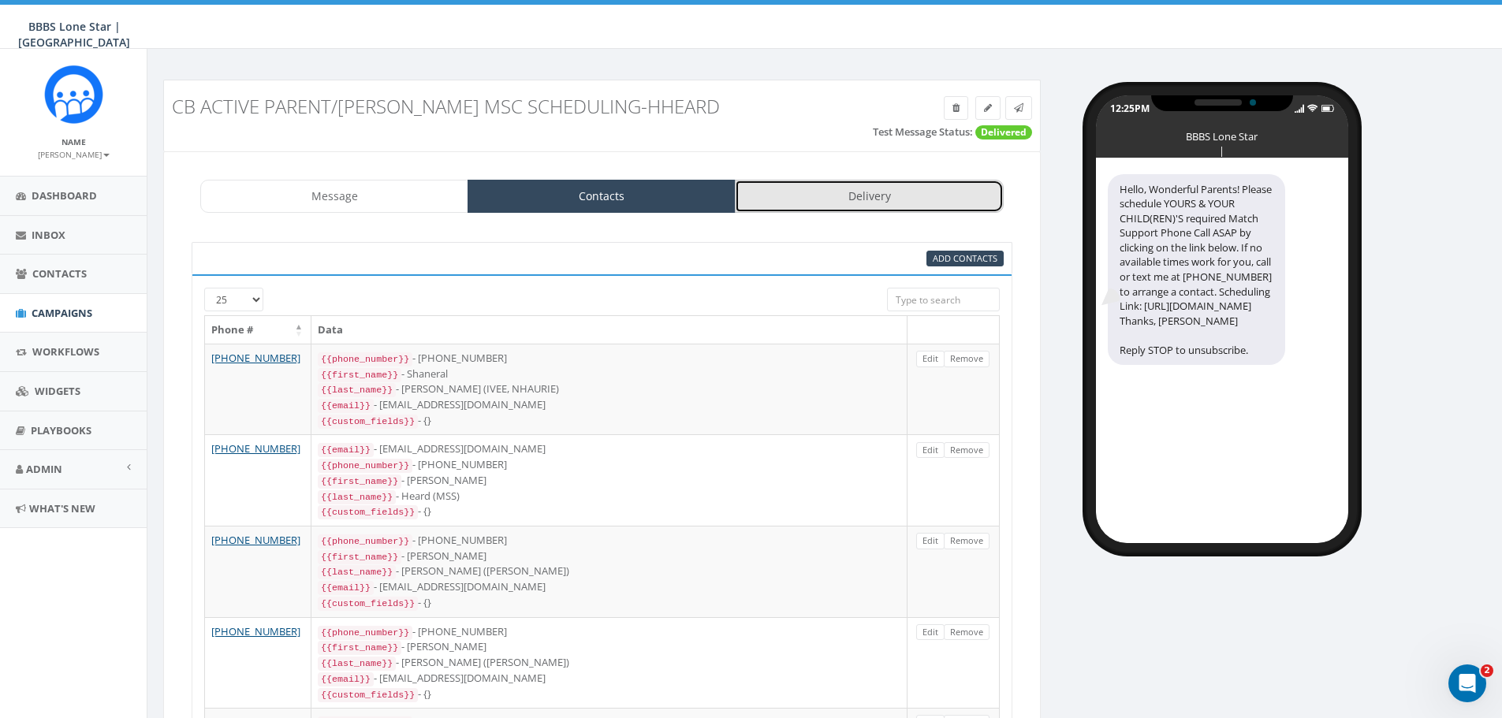
click at [874, 204] on link "Delivery" at bounding box center [869, 196] width 268 height 33
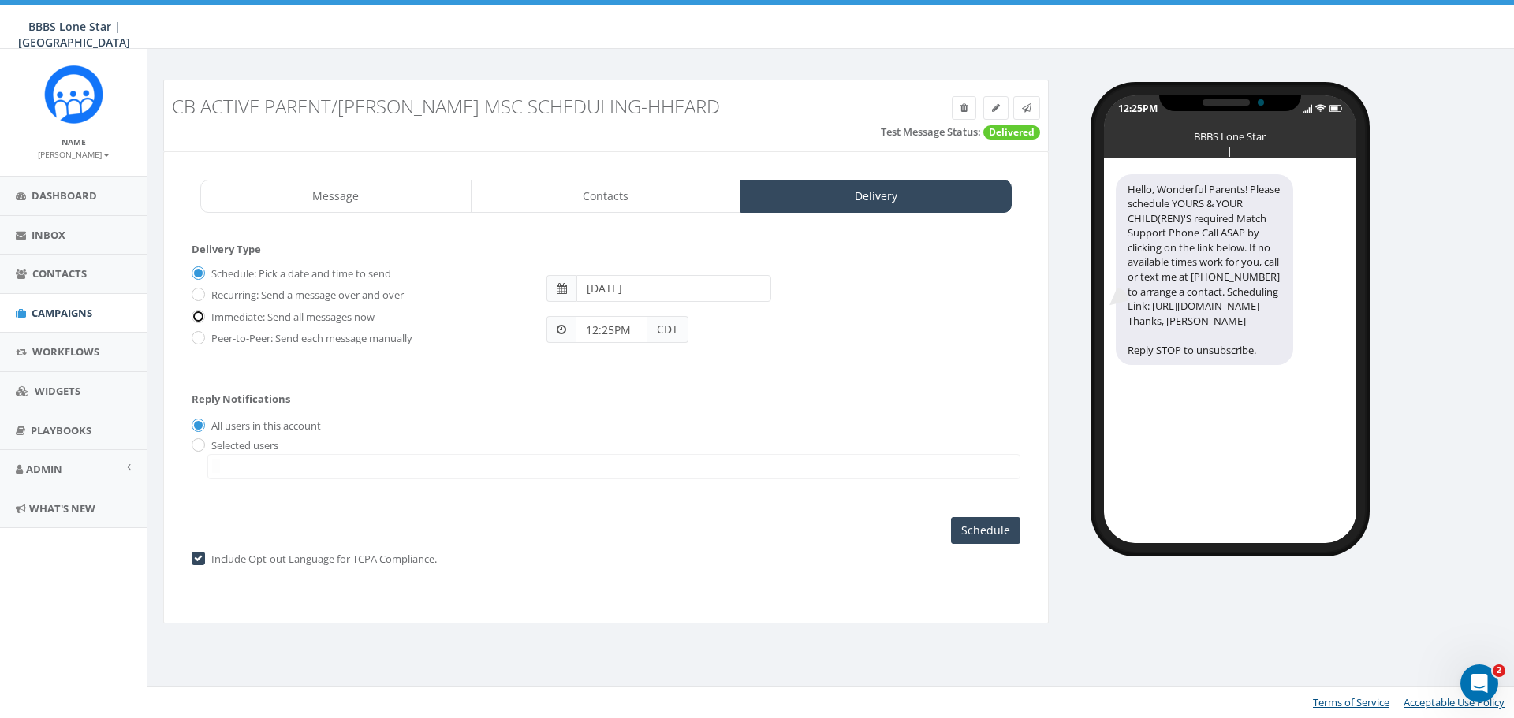
click at [197, 316] on input "Immediate: Send all messages now" at bounding box center [197, 317] width 10 height 10
radio input "true"
click at [988, 526] on input "Send Now" at bounding box center [983, 530] width 74 height 27
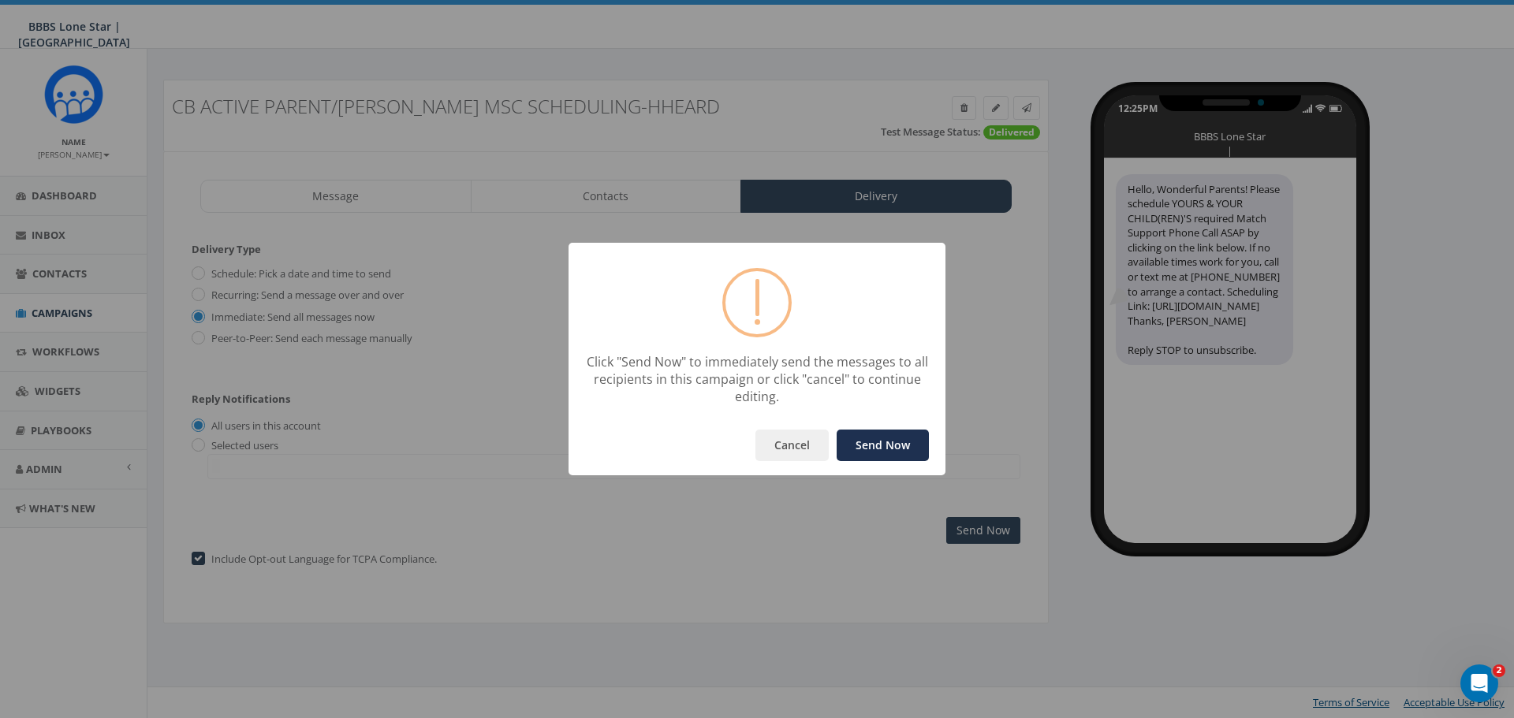
click at [879, 438] on button "Send Now" at bounding box center [883, 446] width 92 height 32
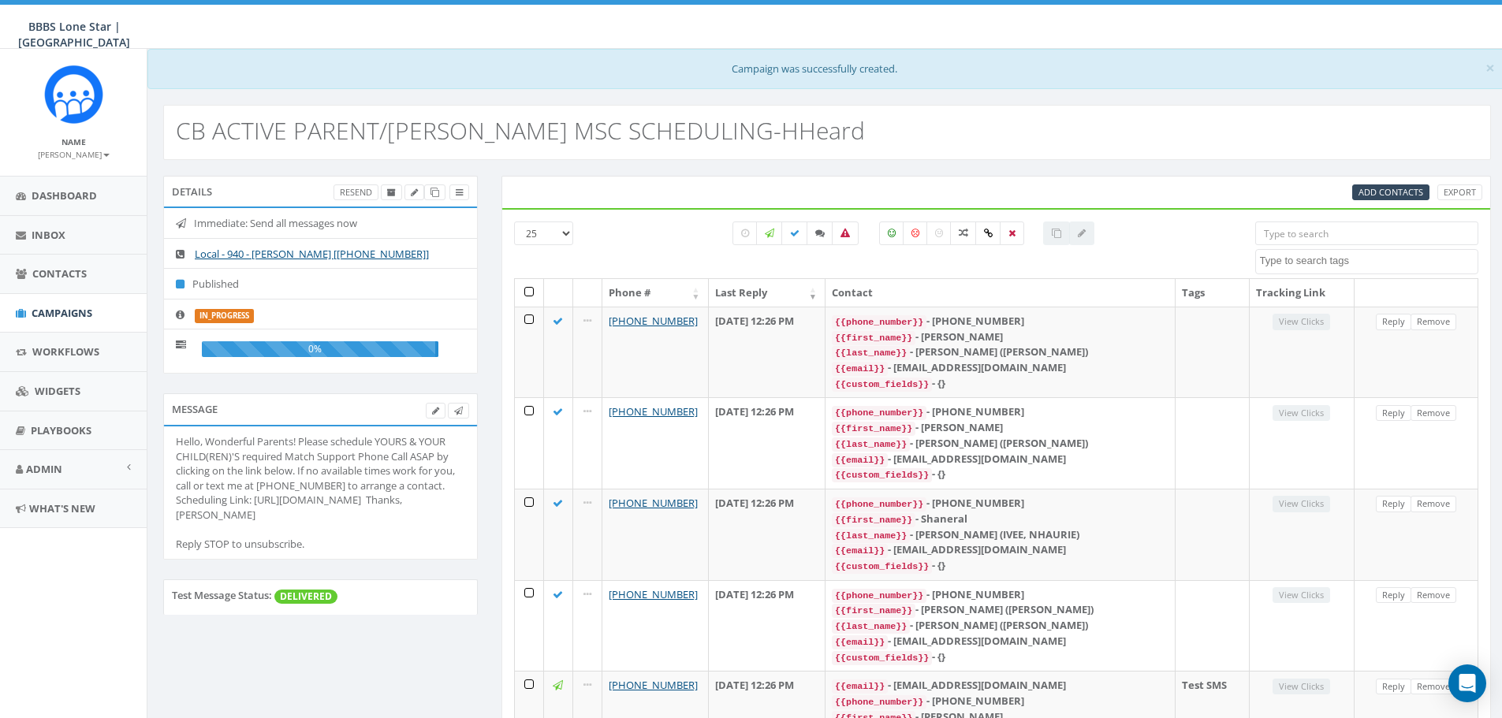
select select
